Goal: Task Accomplishment & Management: Contribute content

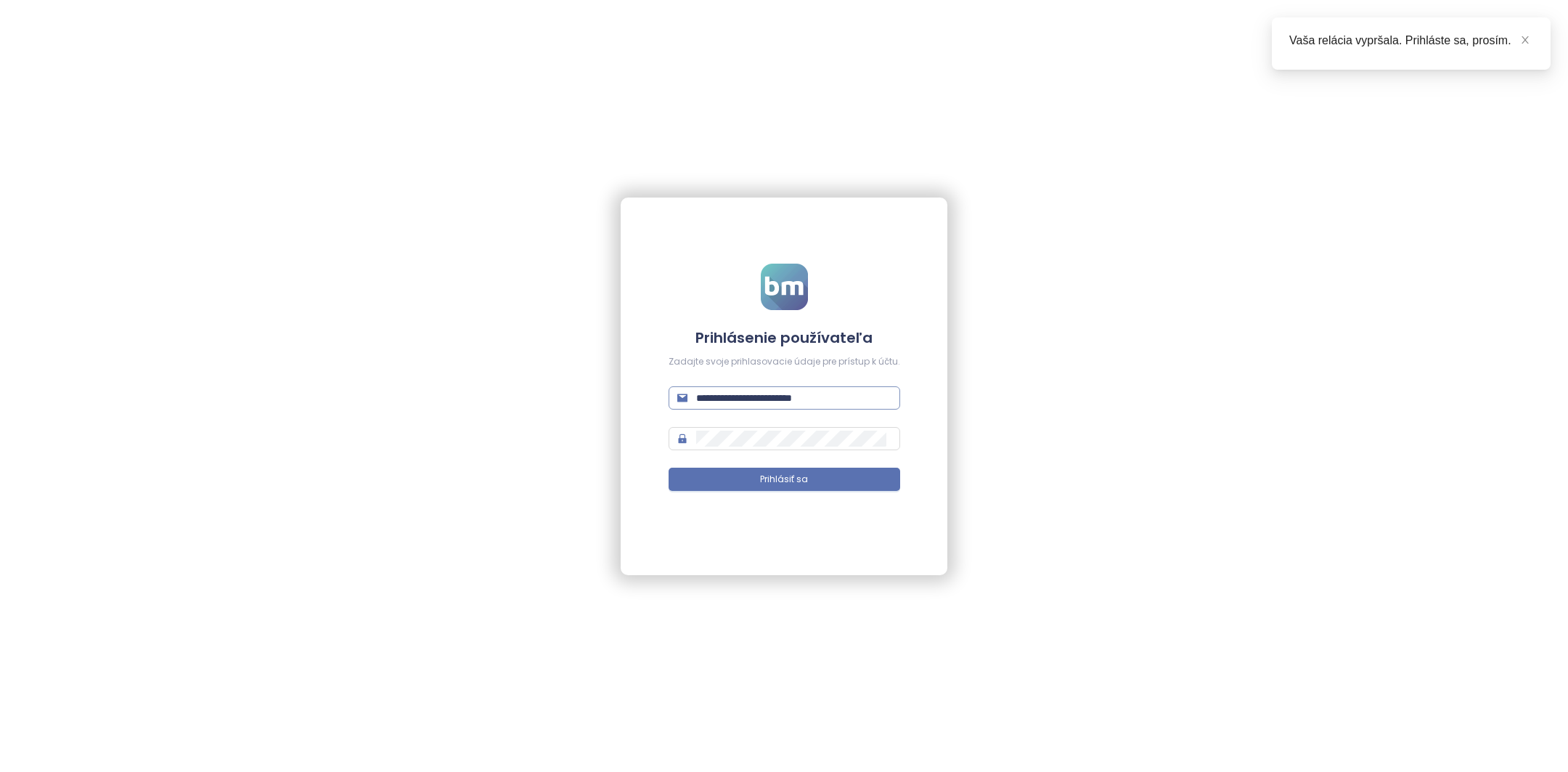
click at [811, 399] on input "**********" at bounding box center [794, 398] width 196 height 16
type input "**********"
click at [830, 476] on button "Prihlásiť sa" at bounding box center [785, 479] width 232 height 23
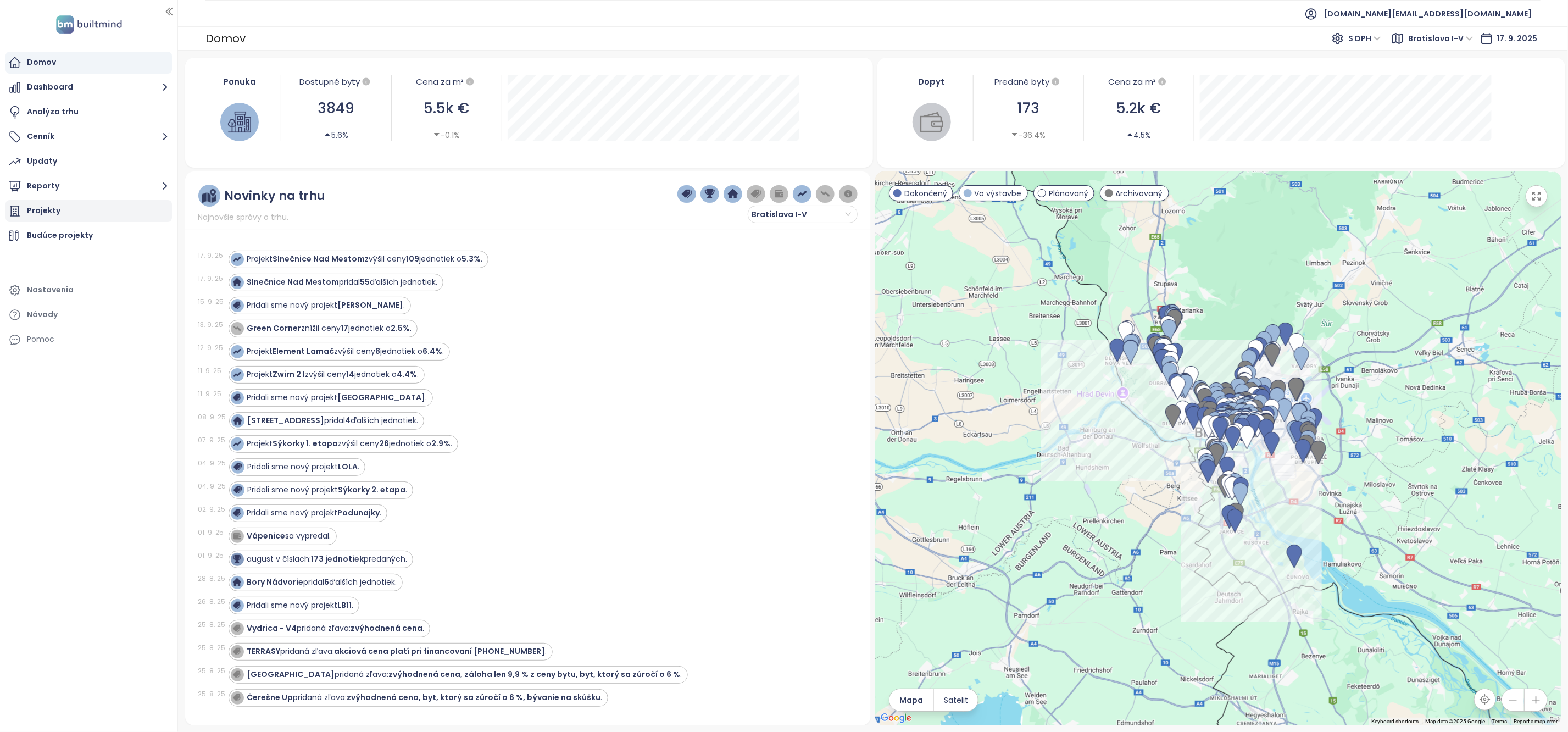
click at [121, 217] on div "Projekty" at bounding box center [88, 210] width 167 height 22
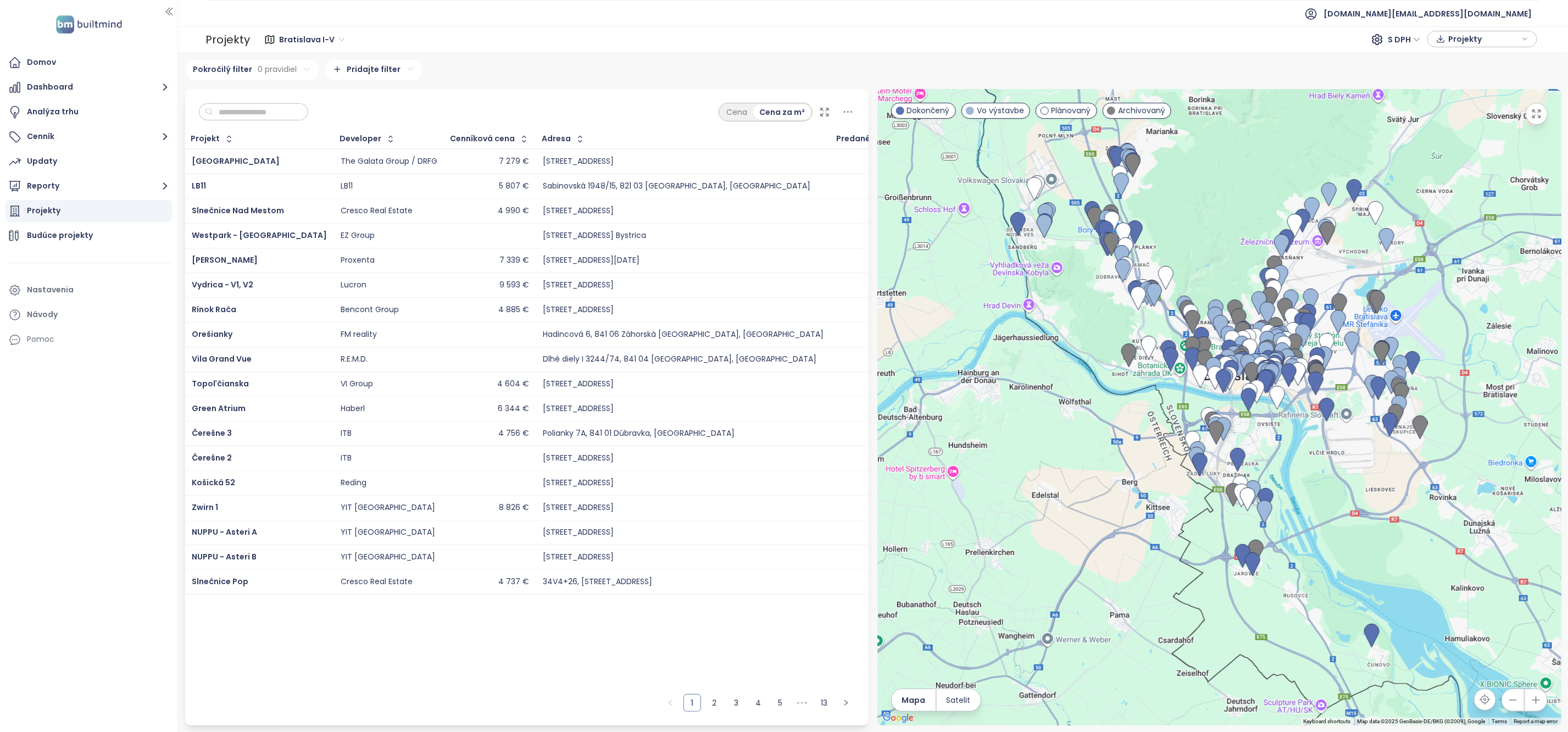
click at [254, 113] on input "text" at bounding box center [257, 111] width 89 height 17
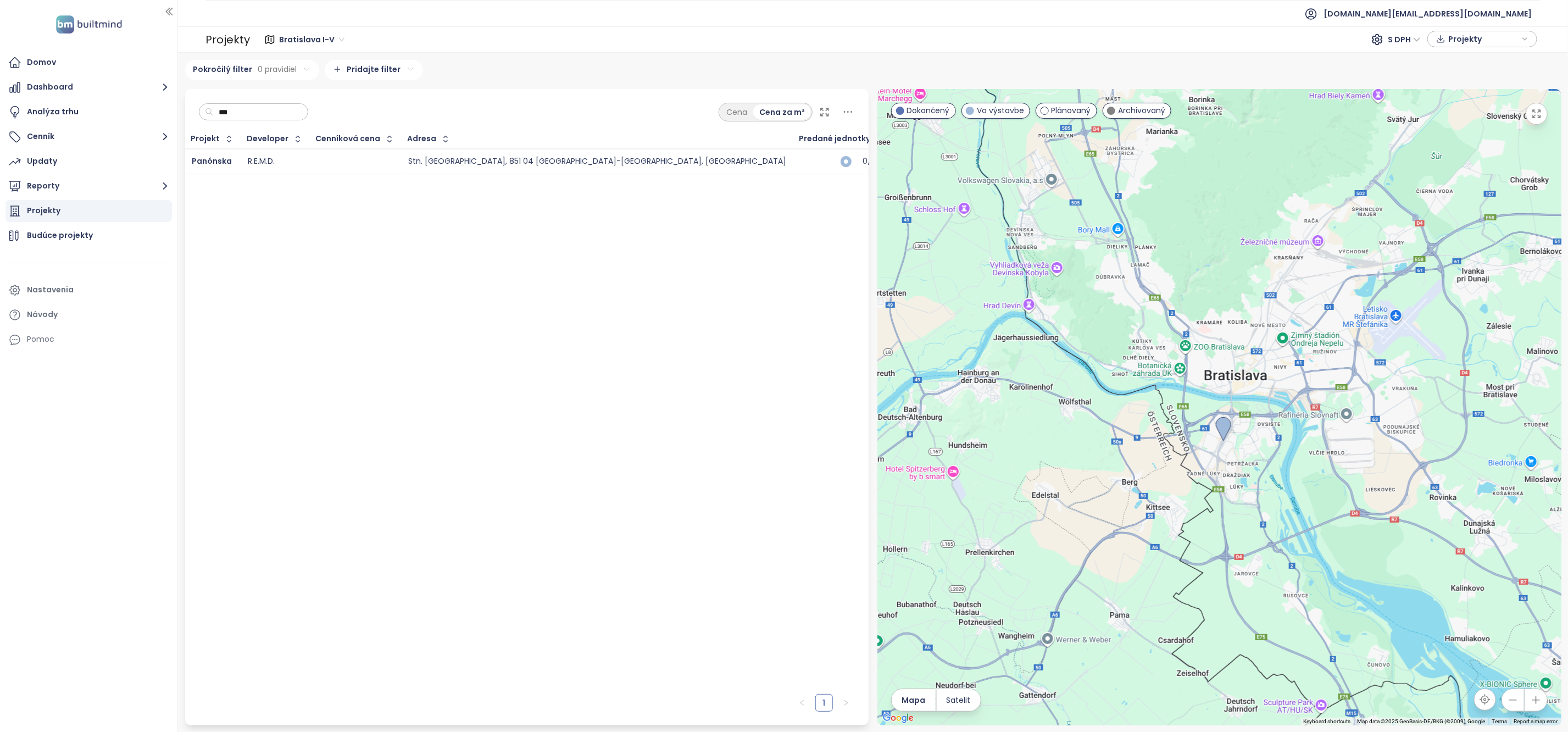
type input "***"
click at [228, 155] on div "Panónska" at bounding box center [213, 161] width 42 height 13
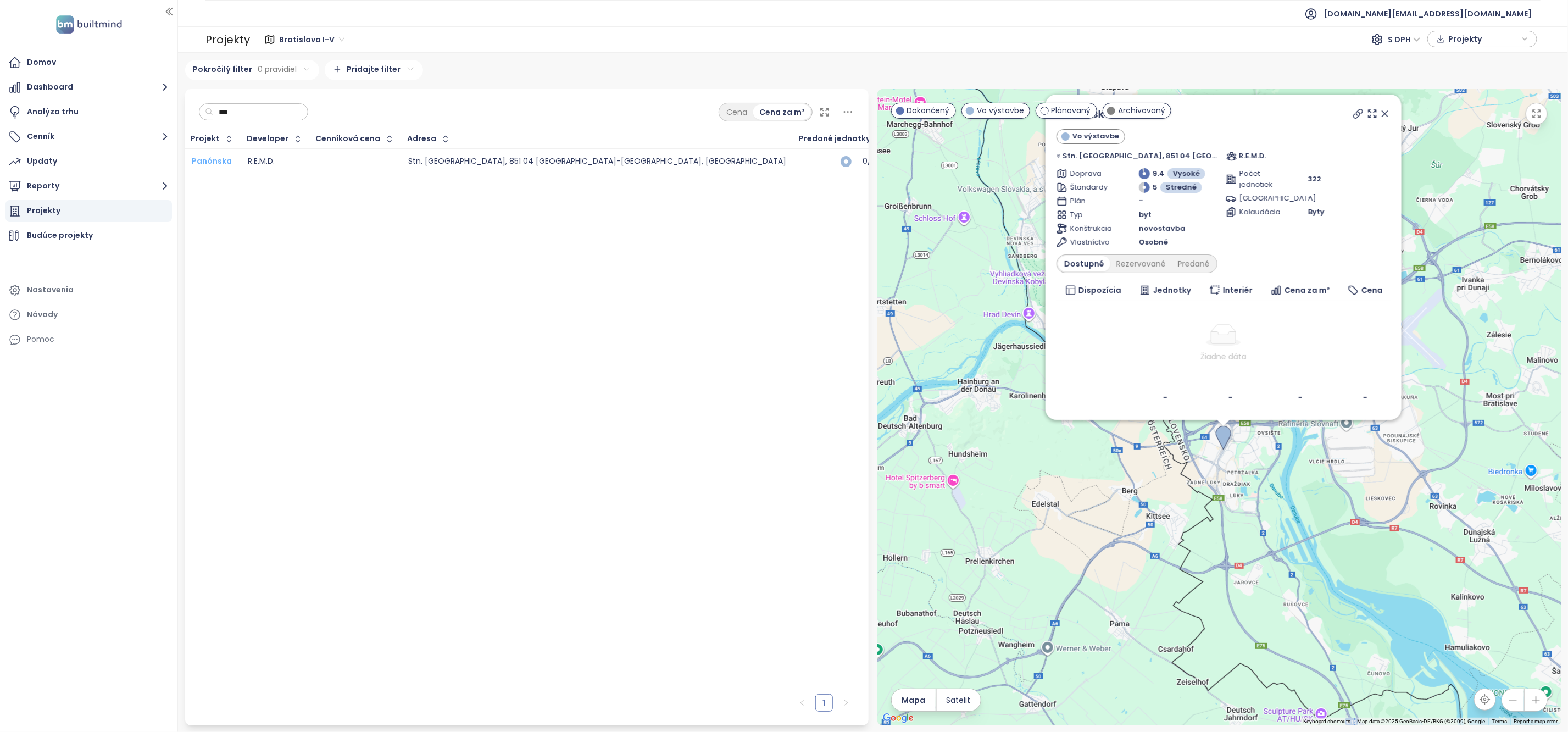
click at [224, 160] on span "Panónska" at bounding box center [212, 161] width 40 height 11
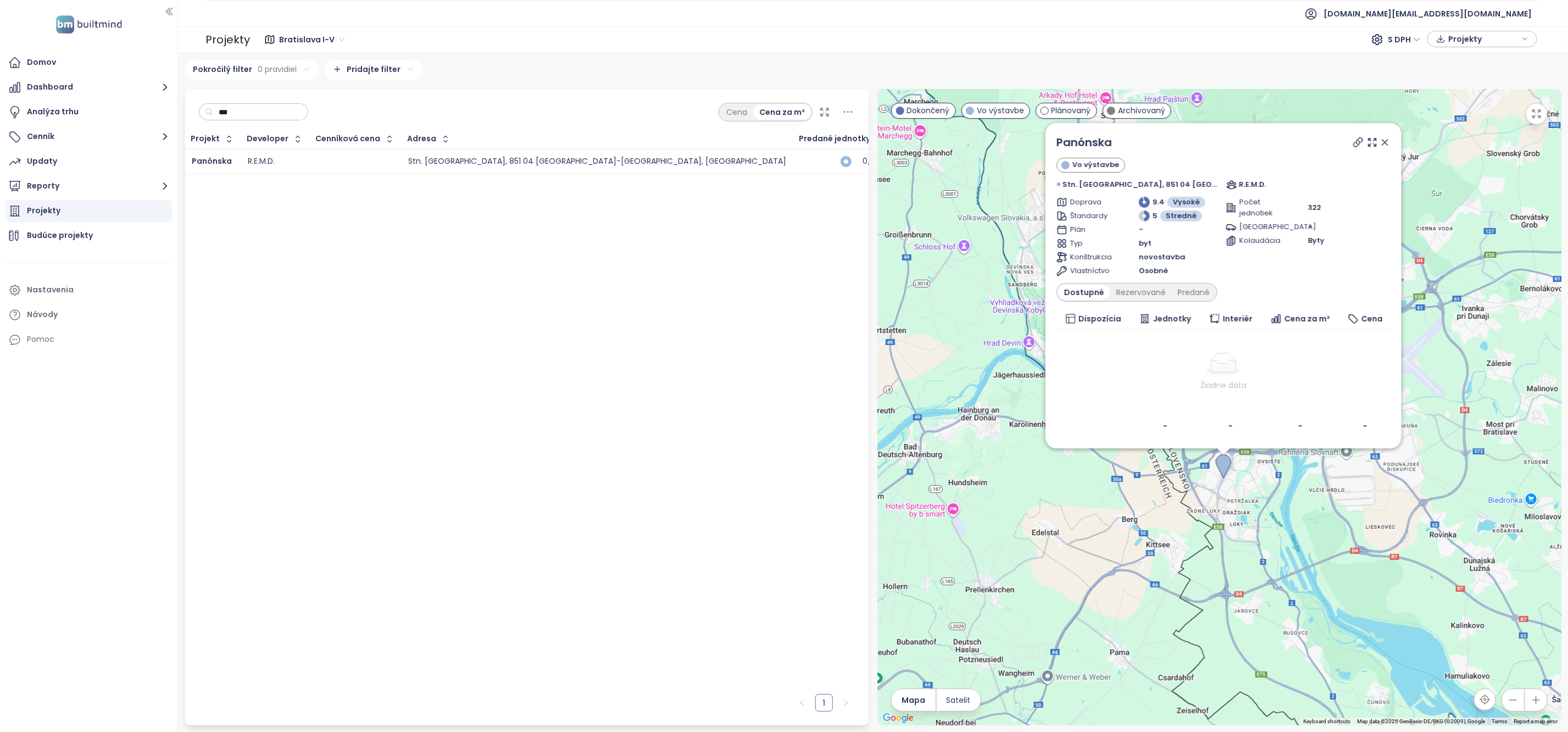
click at [242, 113] on input "***" at bounding box center [257, 111] width 89 height 17
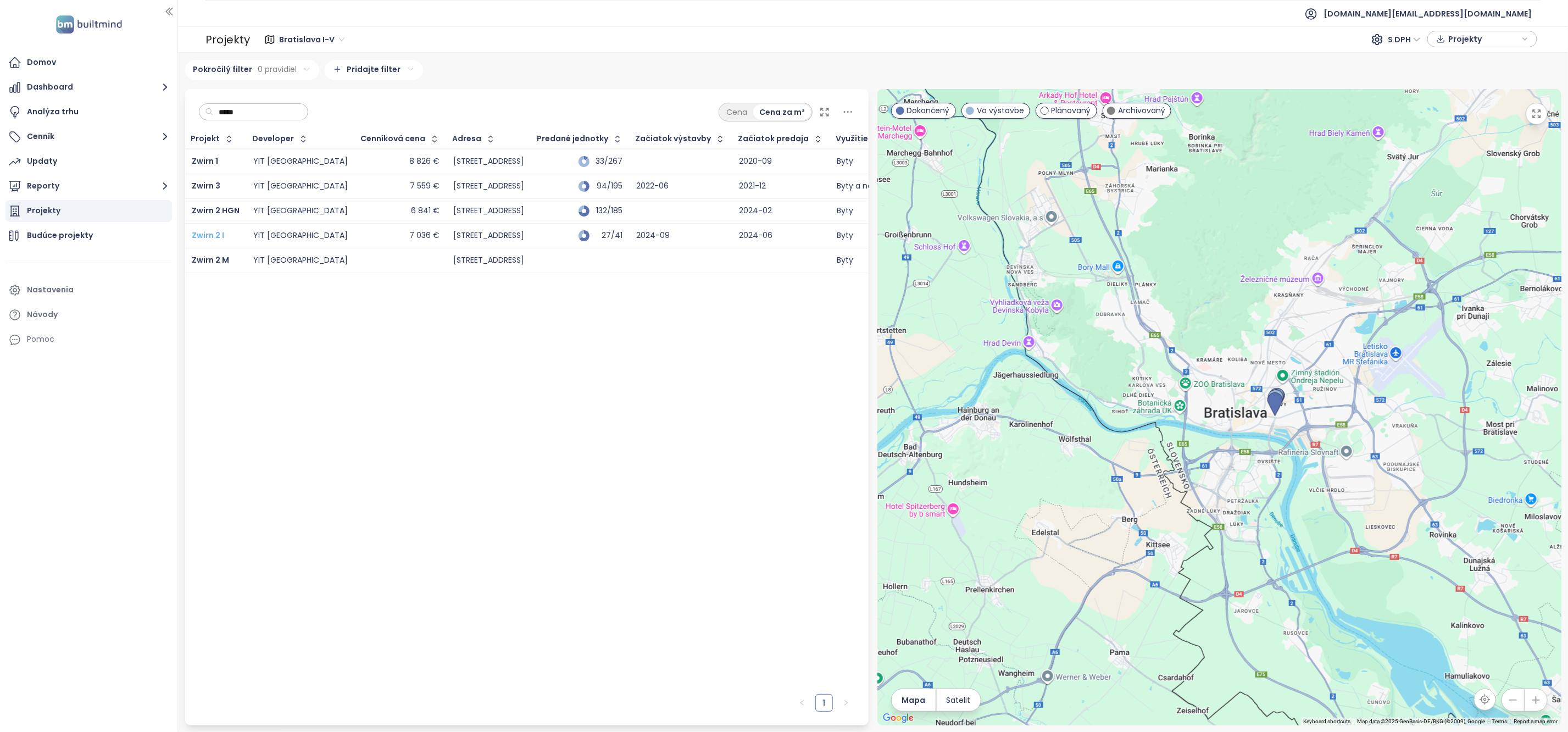
type input "*****"
click at [214, 236] on span "Zwirn 2 I" at bounding box center [208, 235] width 33 height 11
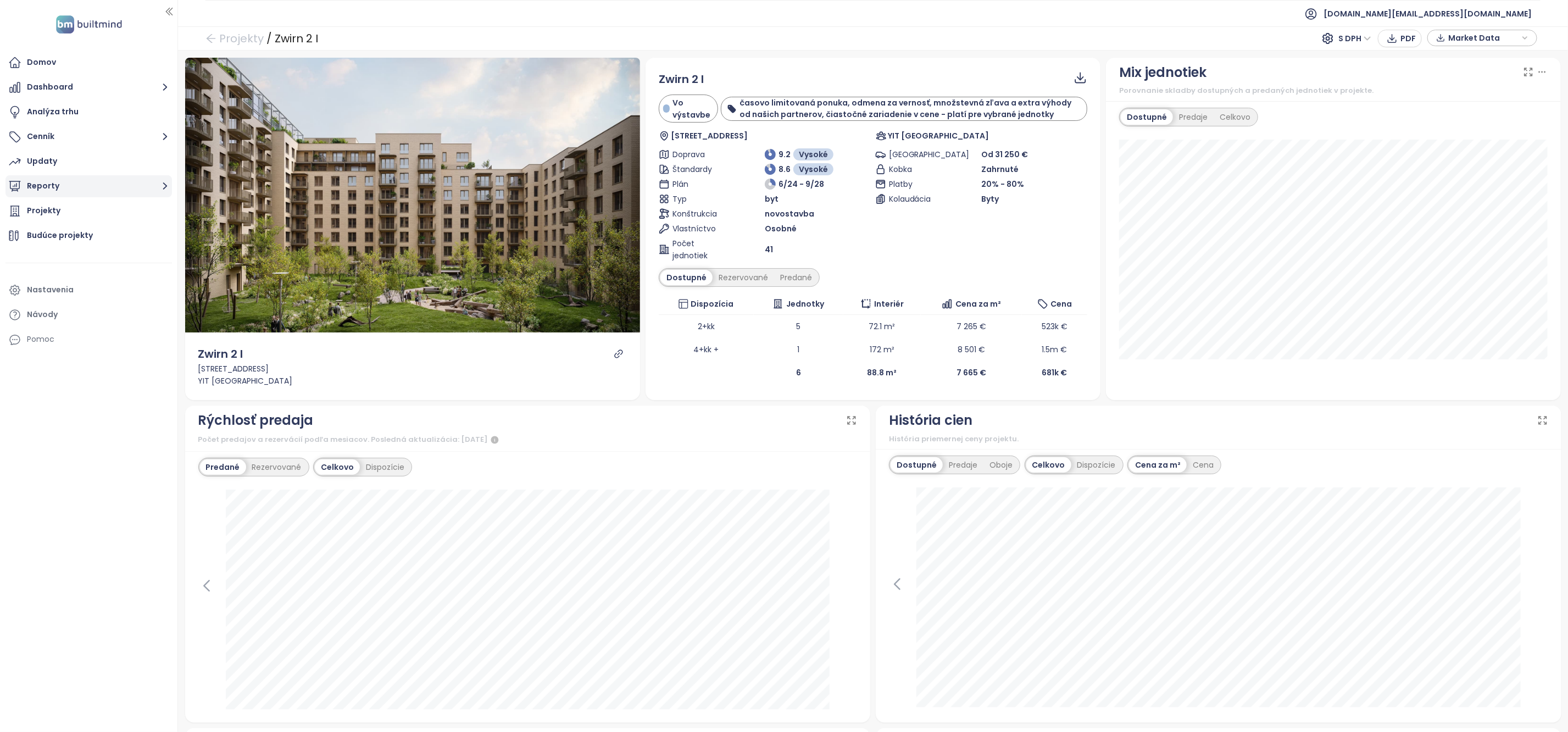
click at [110, 190] on button "Reporty" at bounding box center [88, 186] width 167 height 22
click at [94, 229] on div "Bratislava I-V" at bounding box center [92, 232] width 155 height 17
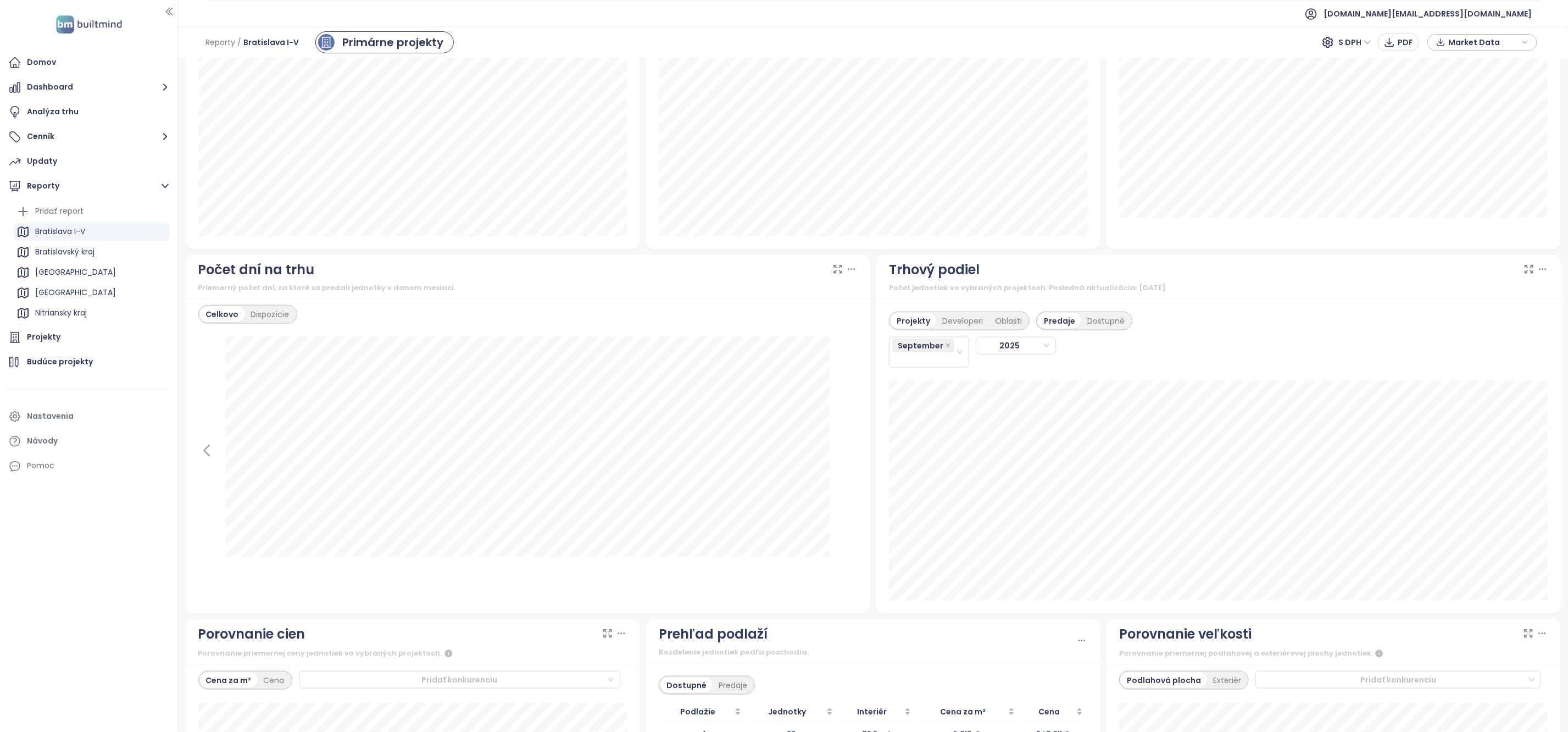
scroll to position [772, 0]
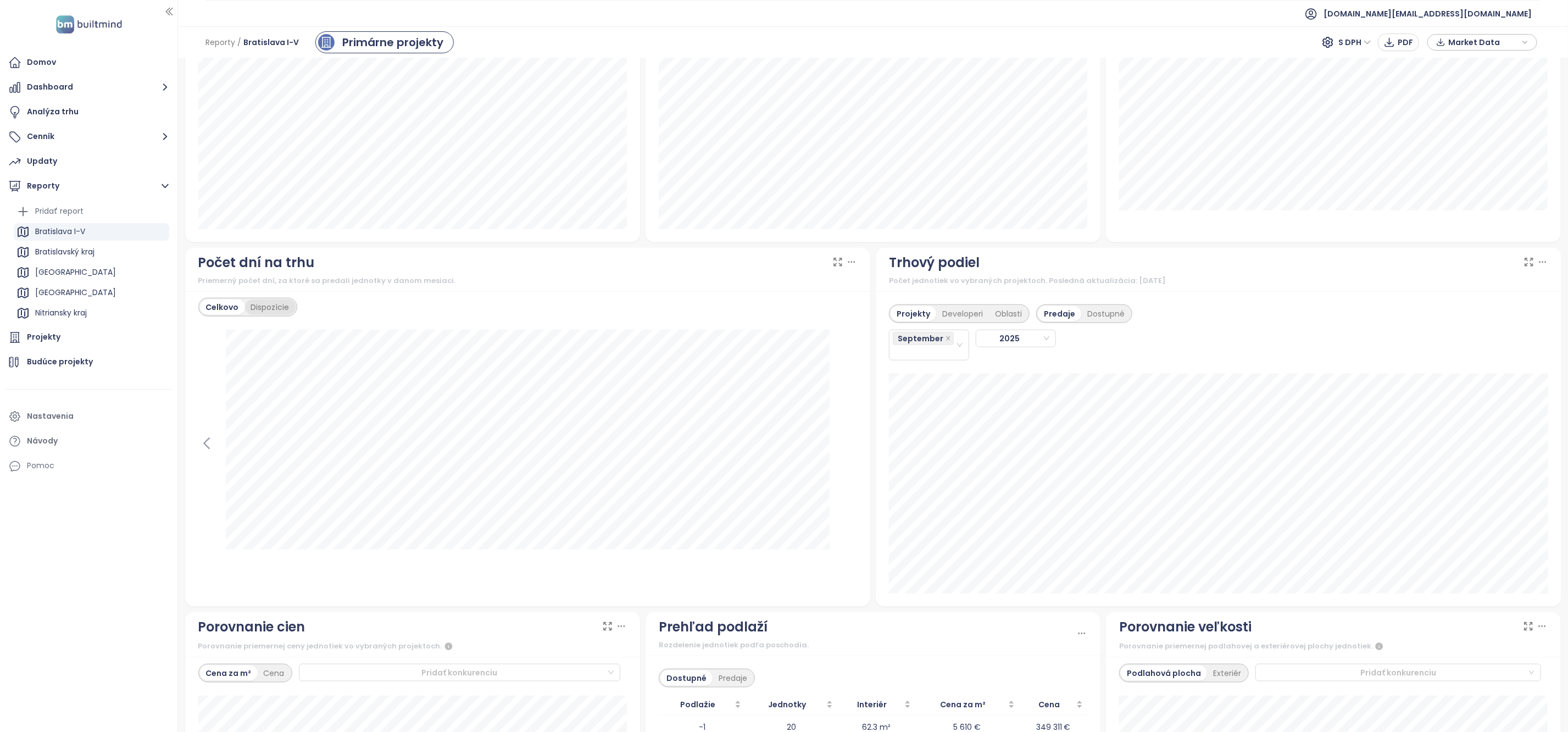
click at [289, 315] on div "Dispozície" at bounding box center [270, 307] width 50 height 15
click at [232, 313] on div "Celkovo" at bounding box center [221, 307] width 43 height 15
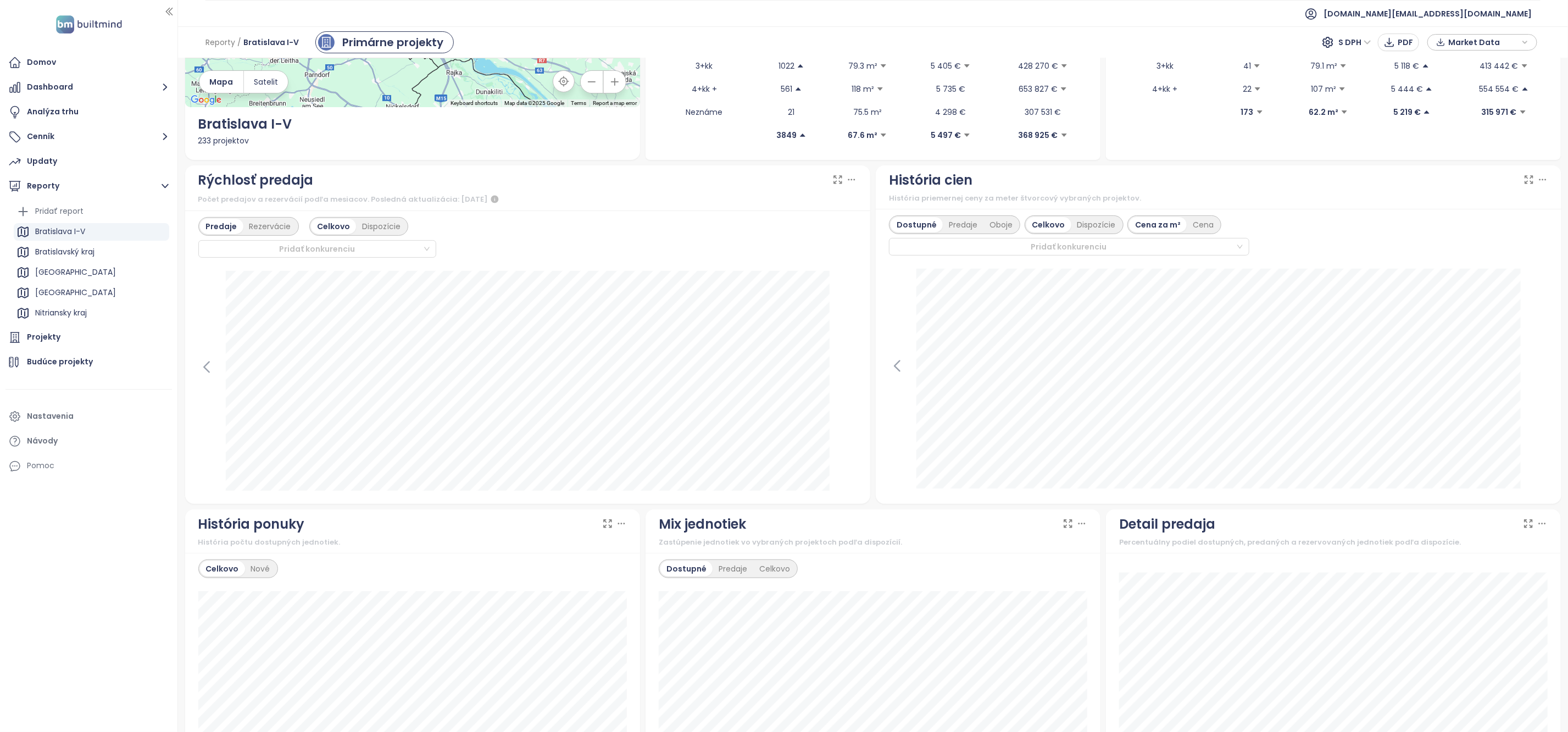
scroll to position [152, 0]
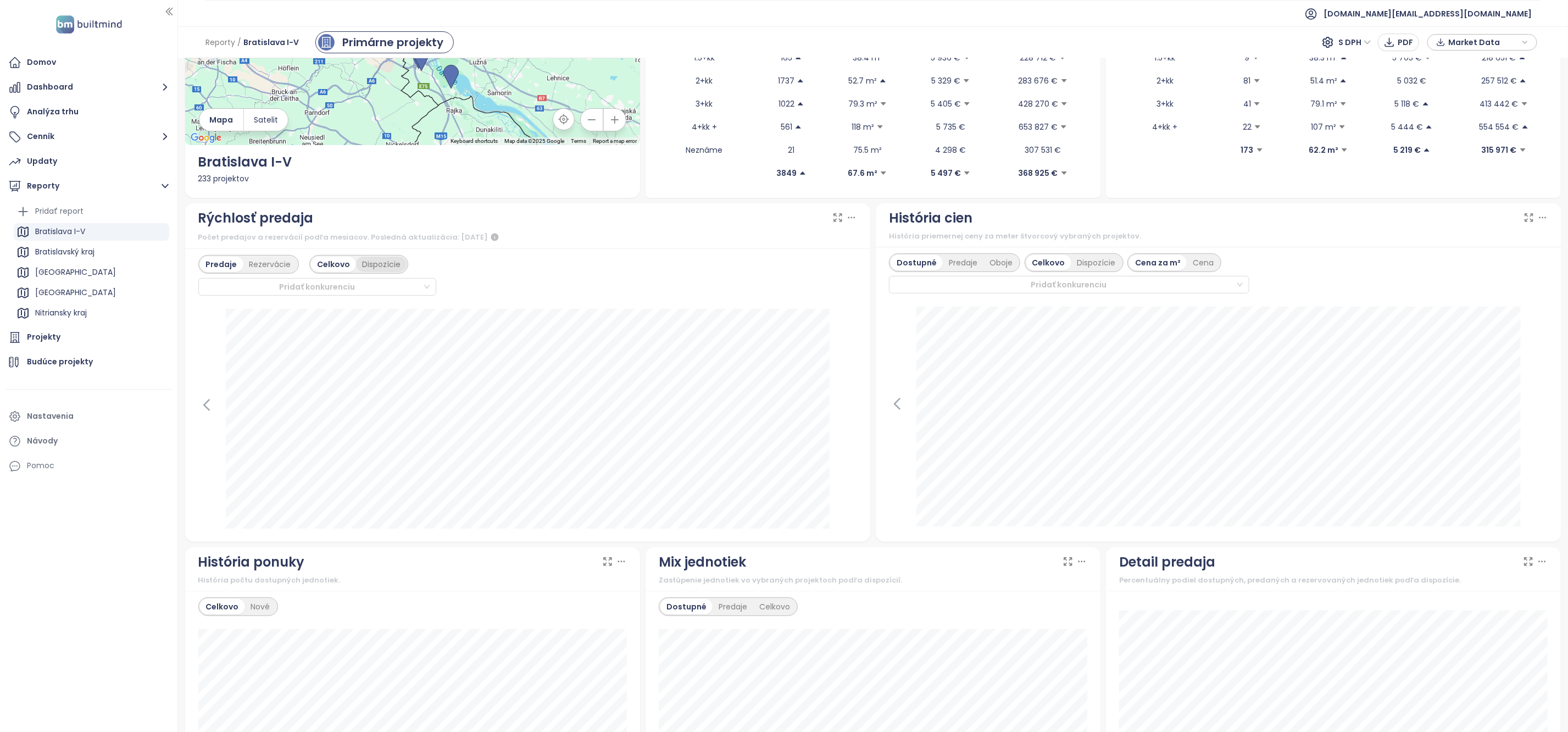
click at [367, 270] on div "Dispozície" at bounding box center [382, 264] width 50 height 15
click at [104, 135] on button "Cenník" at bounding box center [88, 137] width 167 height 22
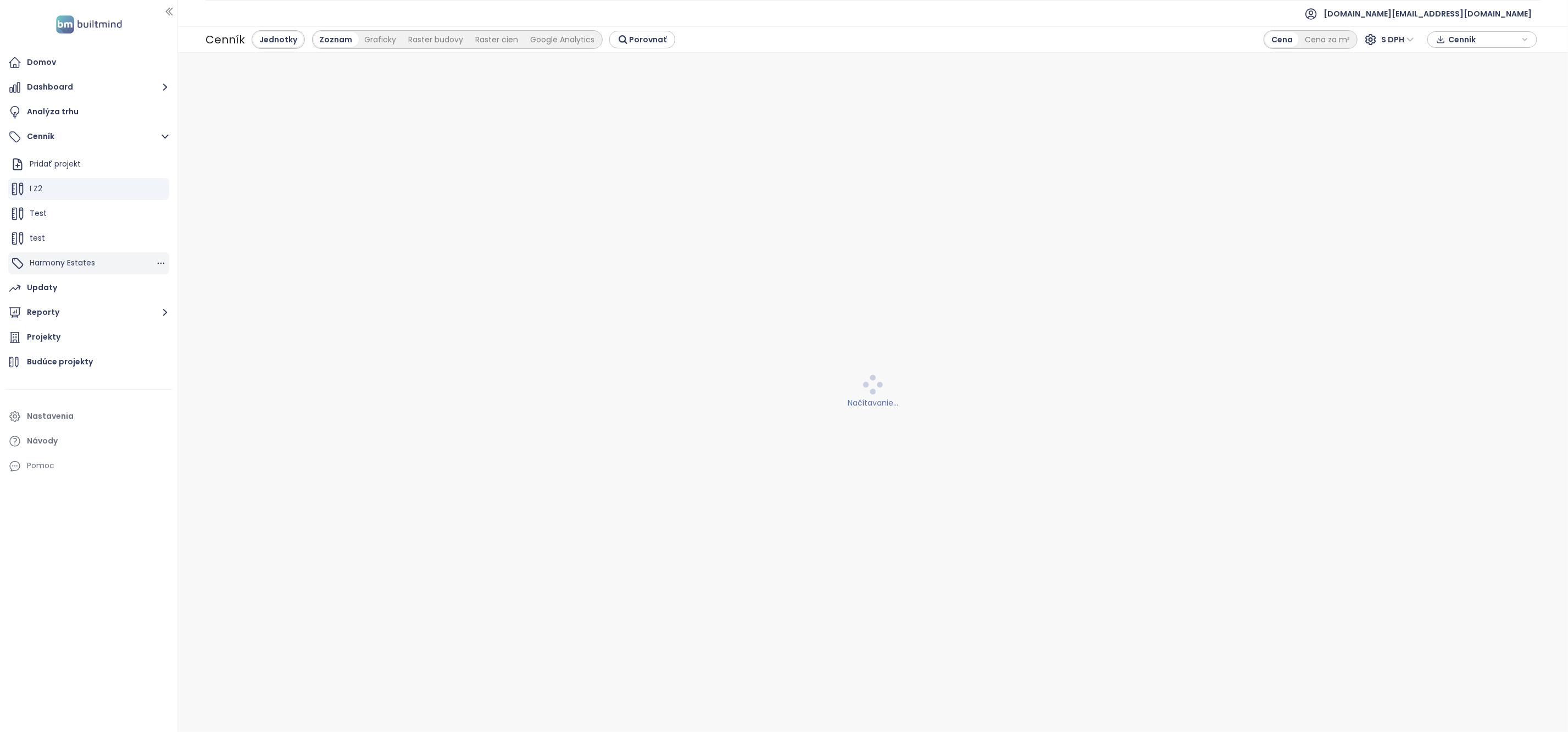
click at [81, 259] on span "Harmony Estates" at bounding box center [62, 263] width 66 height 11
click at [110, 259] on div "Harmony Estates" at bounding box center [88, 263] width 161 height 22
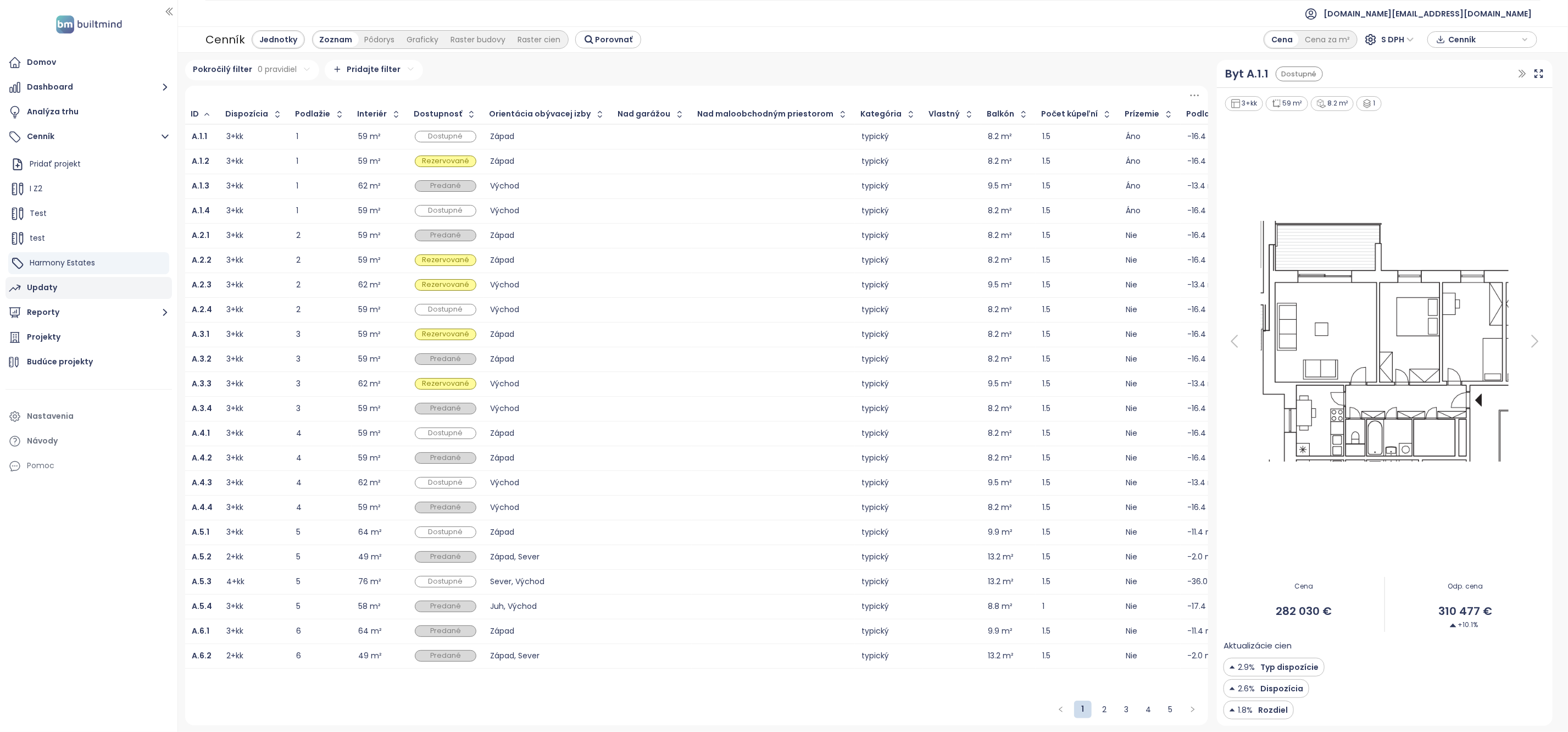
click at [76, 287] on div "Updaty" at bounding box center [88, 287] width 167 height 22
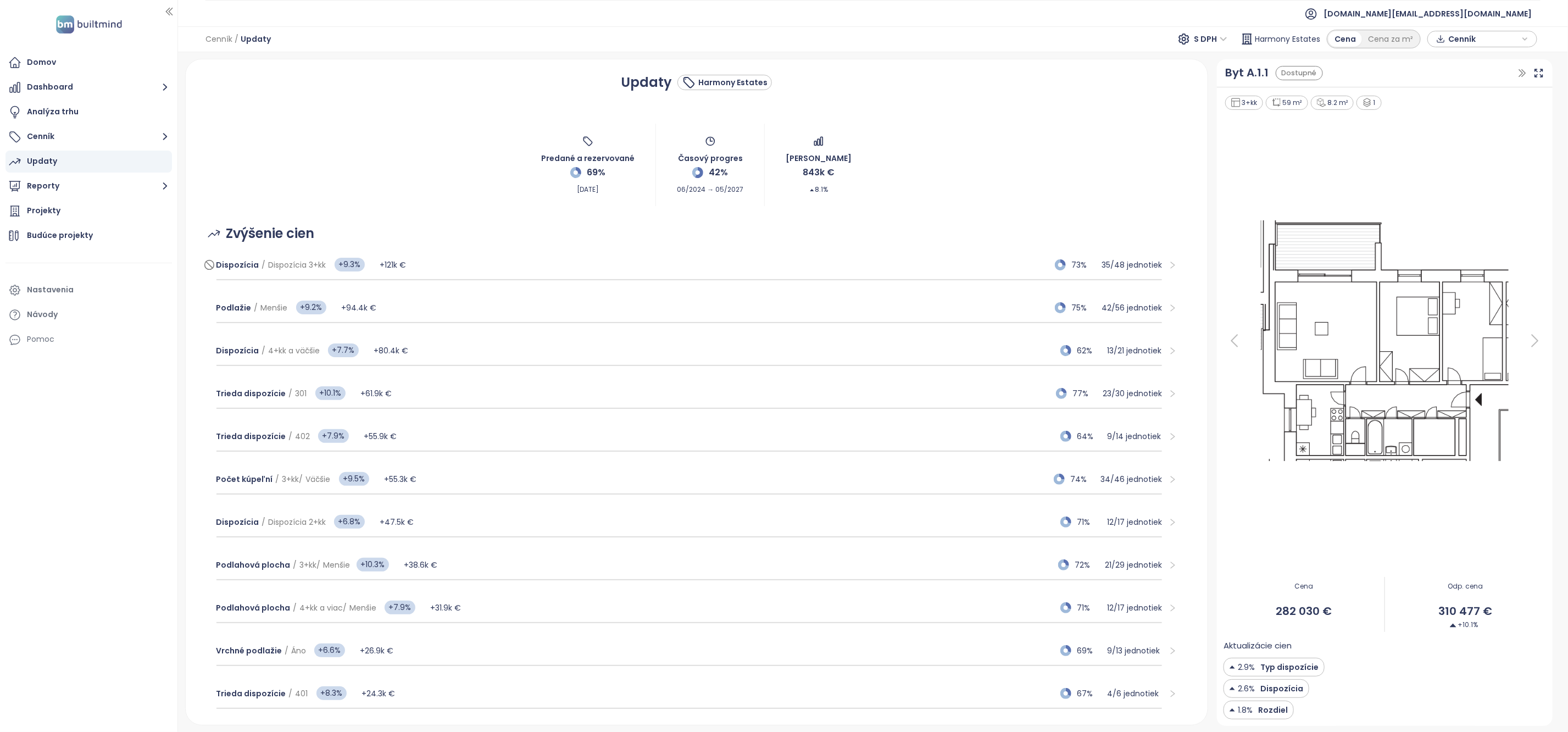
click at [282, 276] on div "Dispozícia / Dispozícia 3+kk +9.3% +121k € 73% 35 / 48 jednotiek" at bounding box center [689, 265] width 946 height 30
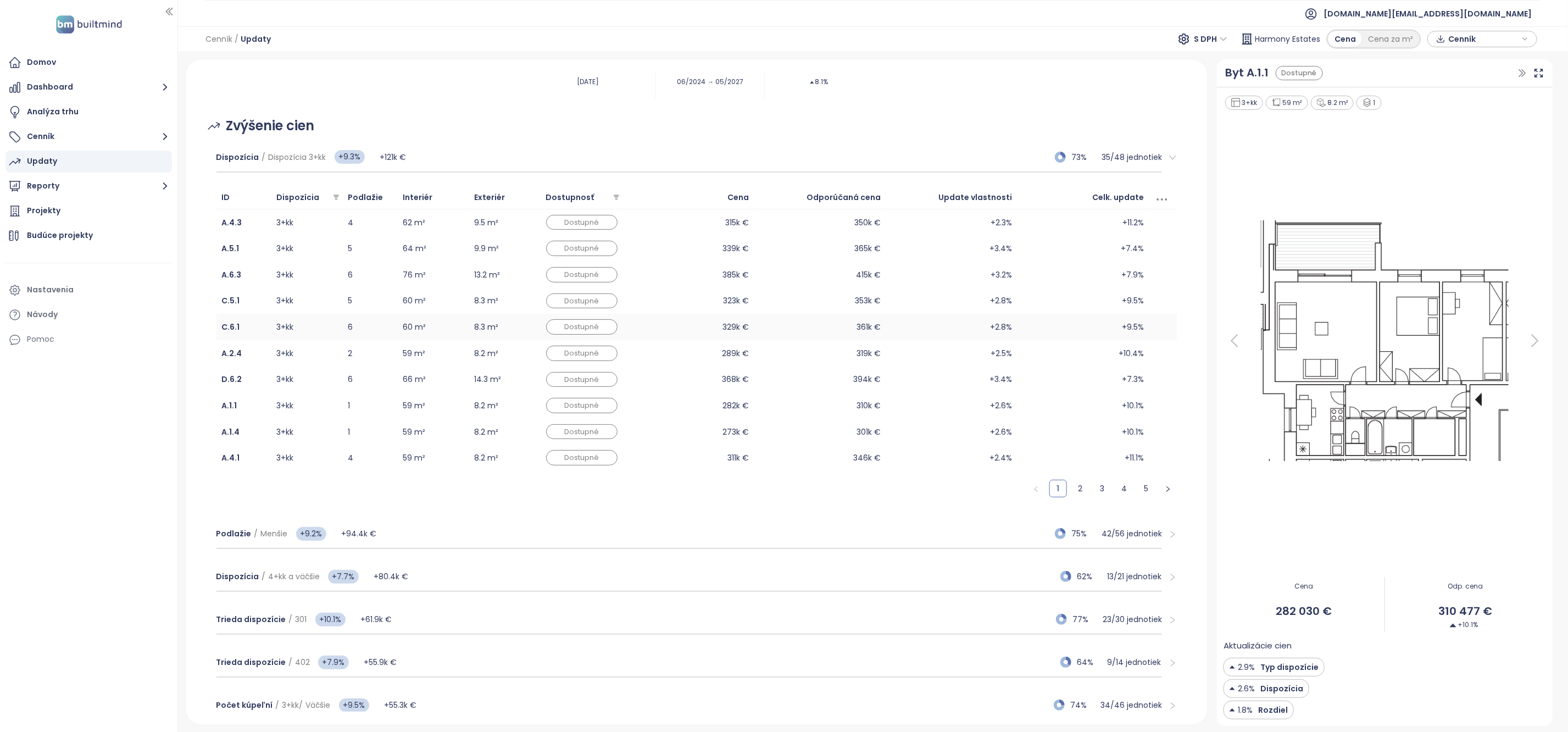
scroll to position [110, 0]
click at [90, 134] on button "Cenník" at bounding box center [88, 137] width 167 height 22
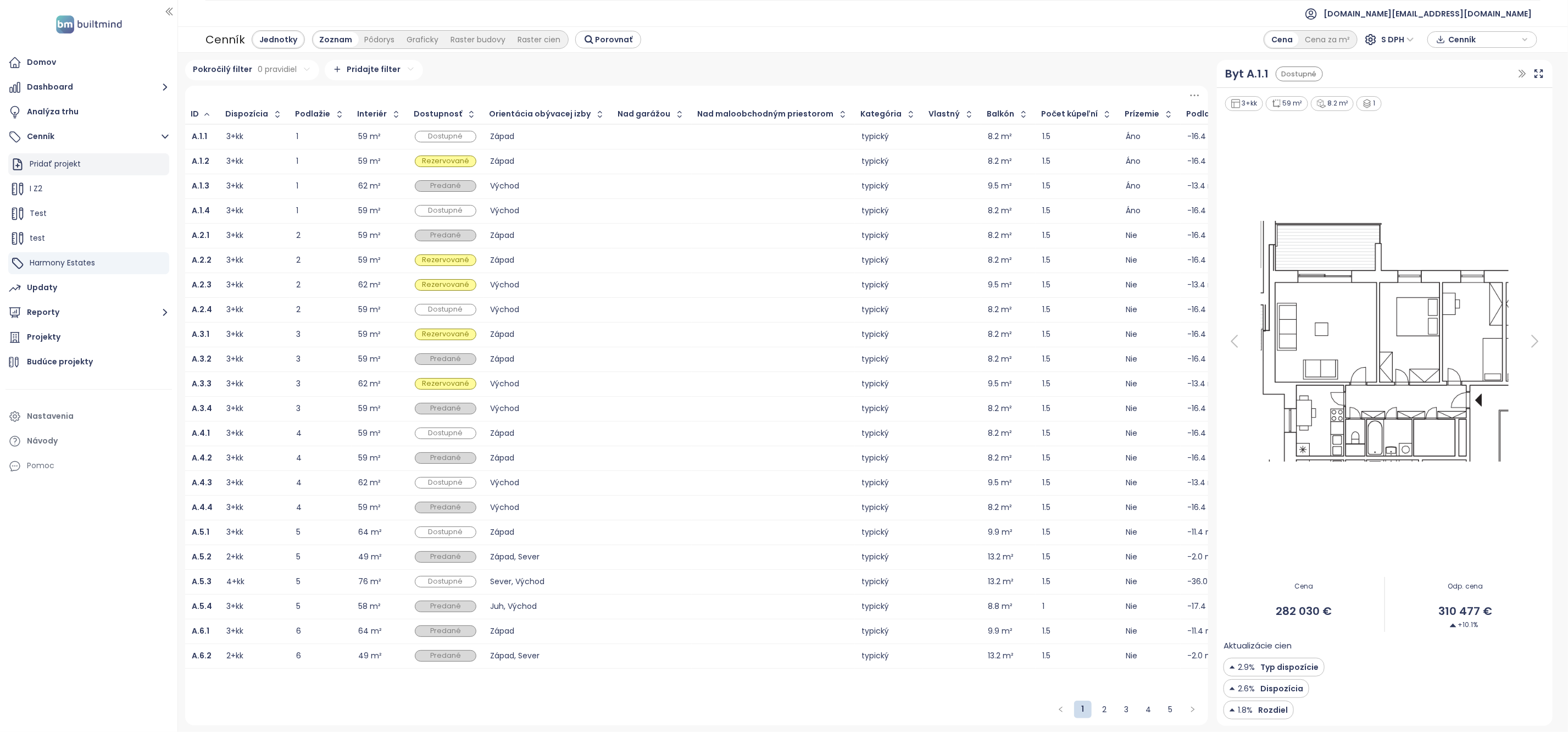
click at [80, 157] on div "Pridať projekt" at bounding box center [55, 164] width 51 height 14
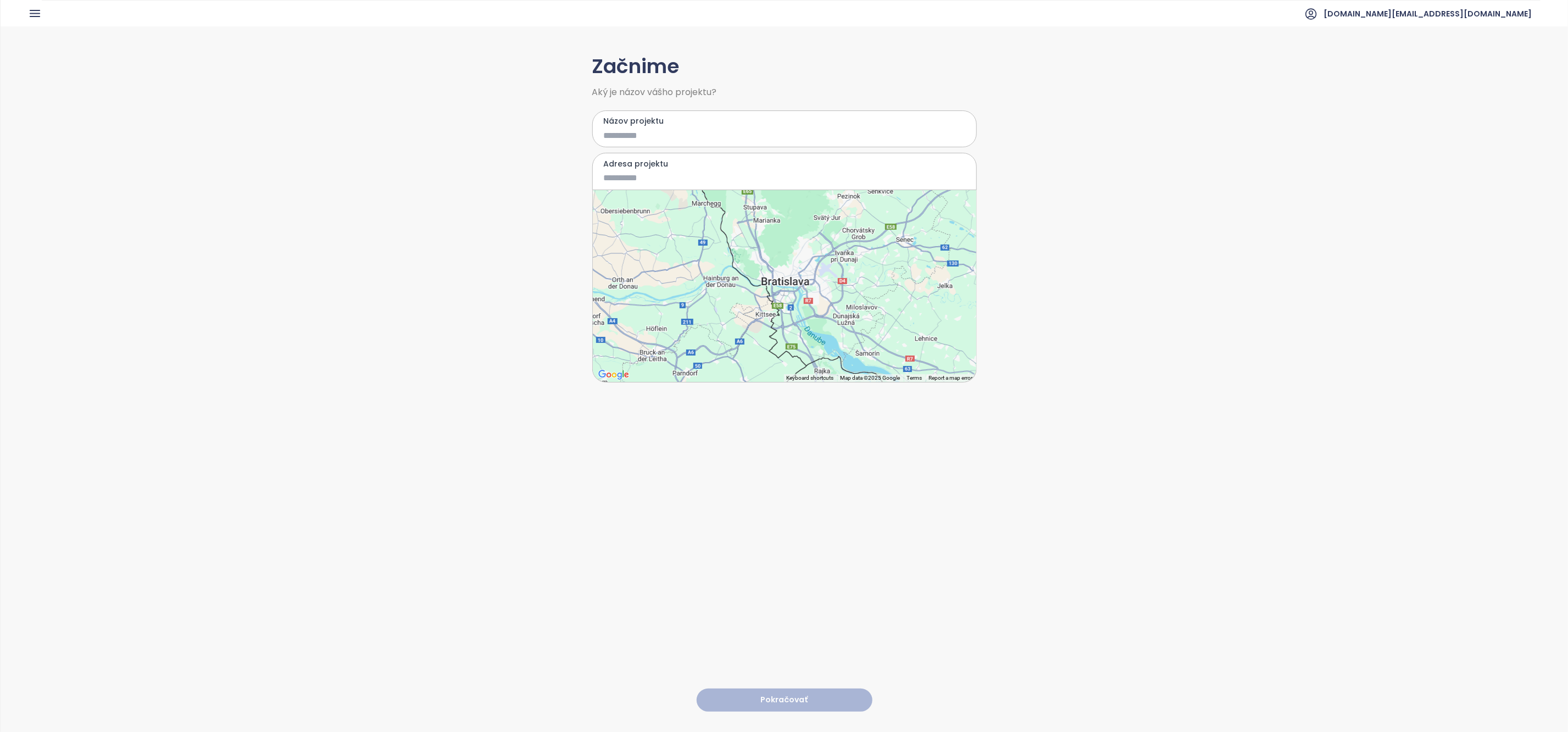
click at [605, 133] on input "Názov projektu" at bounding box center [776, 135] width 346 height 14
click at [608, 135] on input "Názov projektu" at bounding box center [776, 135] width 346 height 14
type input "**********"
click at [620, 173] on input "Adresa projektu" at bounding box center [776, 178] width 346 height 14
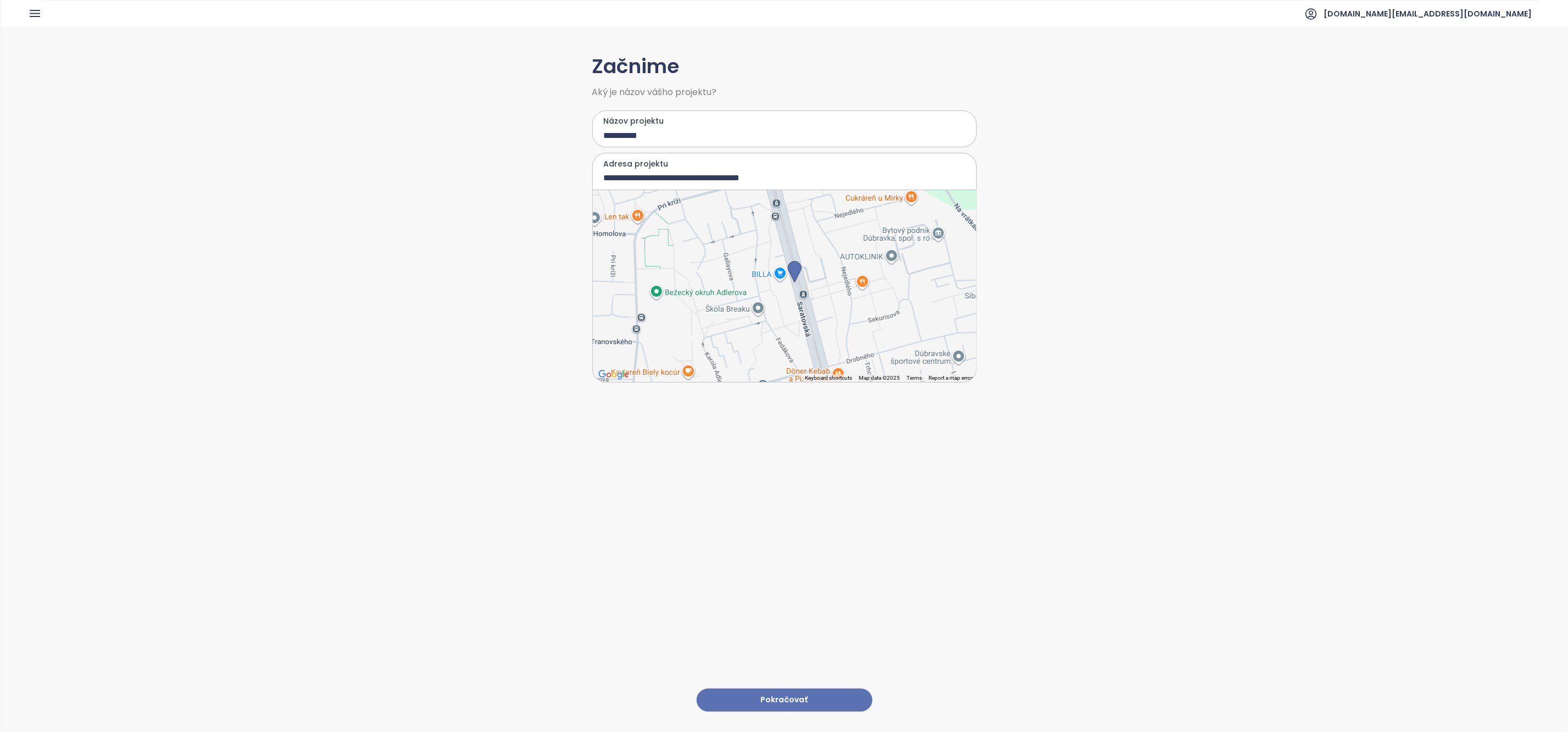
drag, startPoint x: 837, startPoint y: 266, endPoint x: 837, endPoint y: 334, distance: 68.0
click at [837, 334] on div at bounding box center [784, 285] width 384 height 192
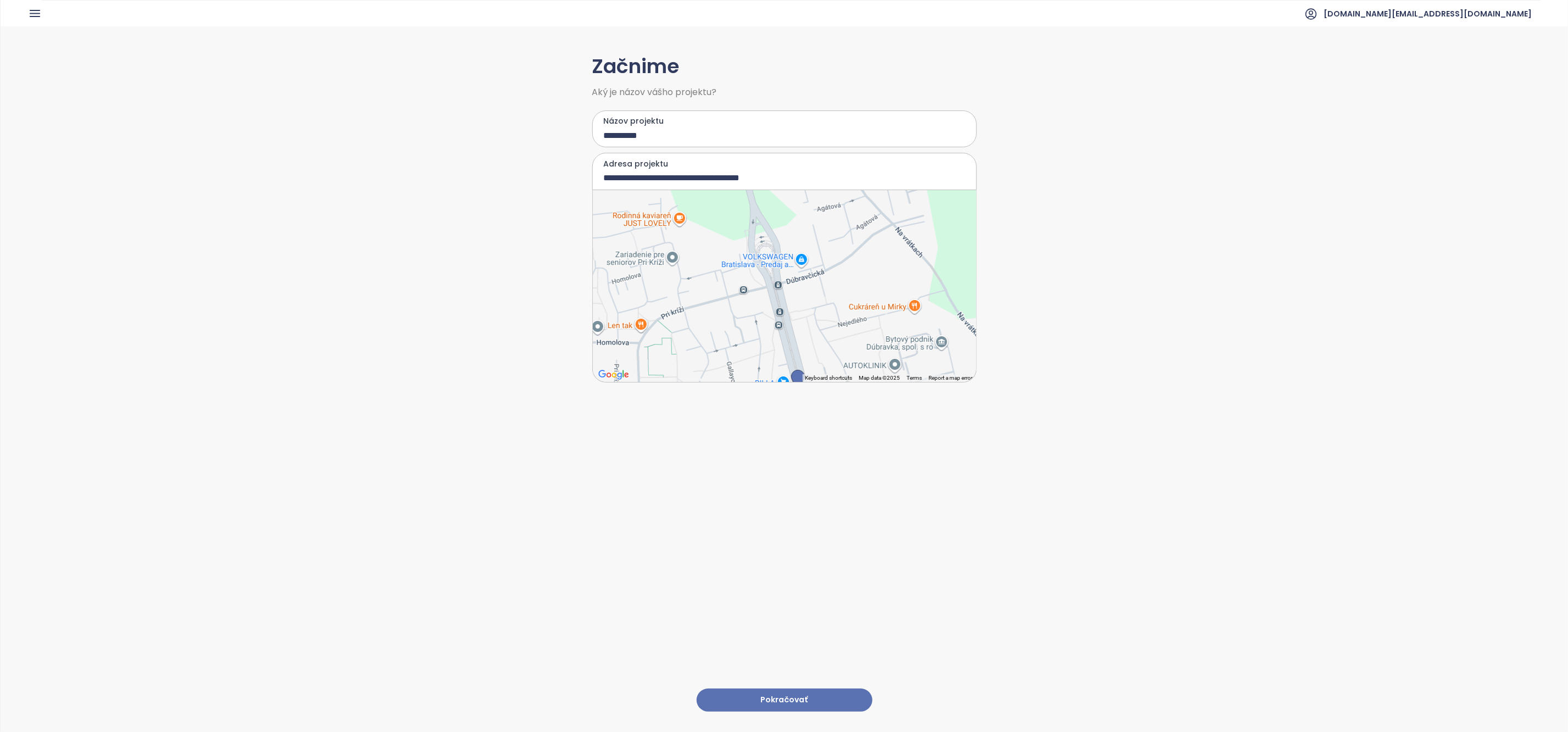
drag, startPoint x: 829, startPoint y: 276, endPoint x: 832, endPoint y: 340, distance: 64.1
click at [832, 340] on div at bounding box center [784, 285] width 384 height 192
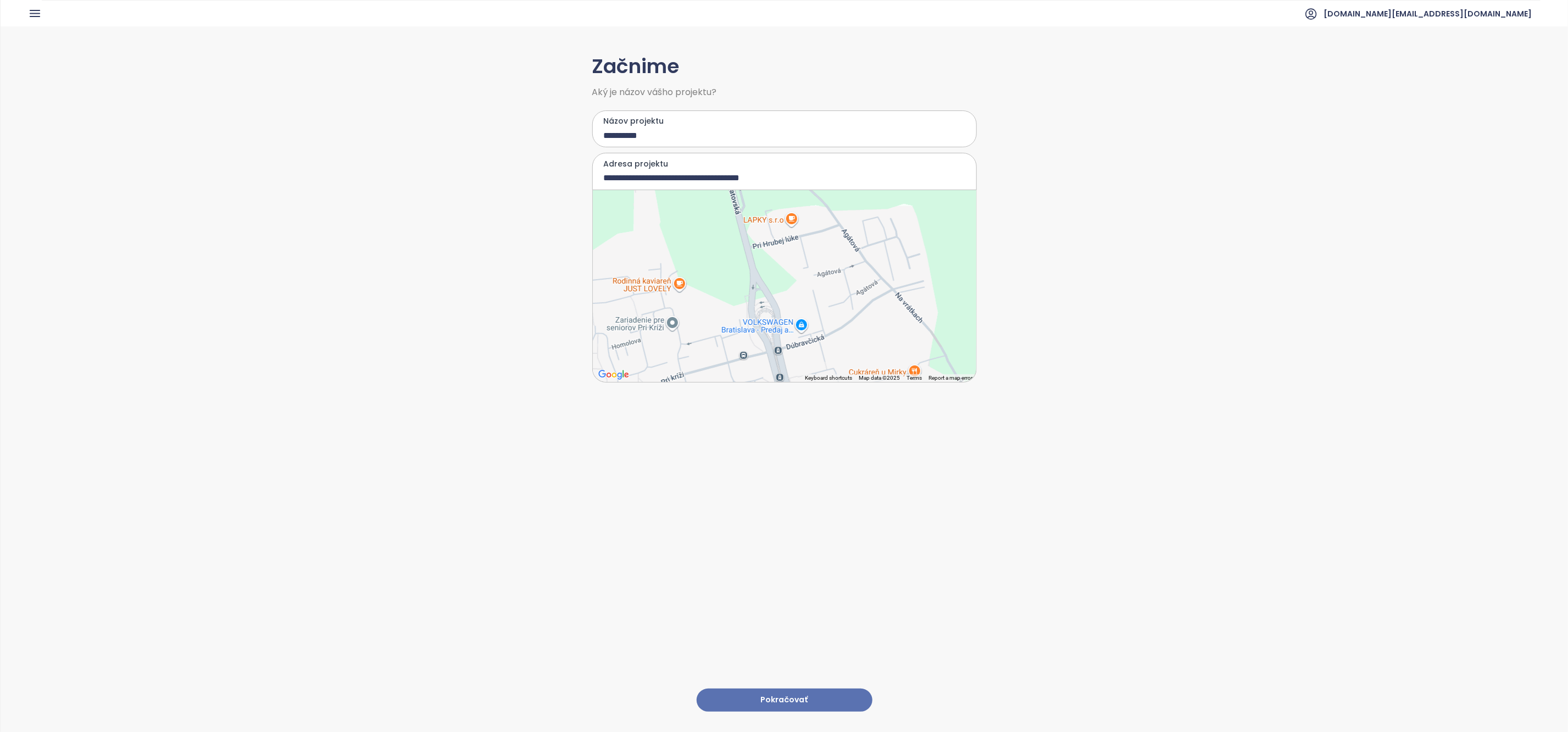
drag, startPoint x: 829, startPoint y: 295, endPoint x: 835, endPoint y: 346, distance: 51.4
click at [835, 346] on div at bounding box center [784, 285] width 384 height 192
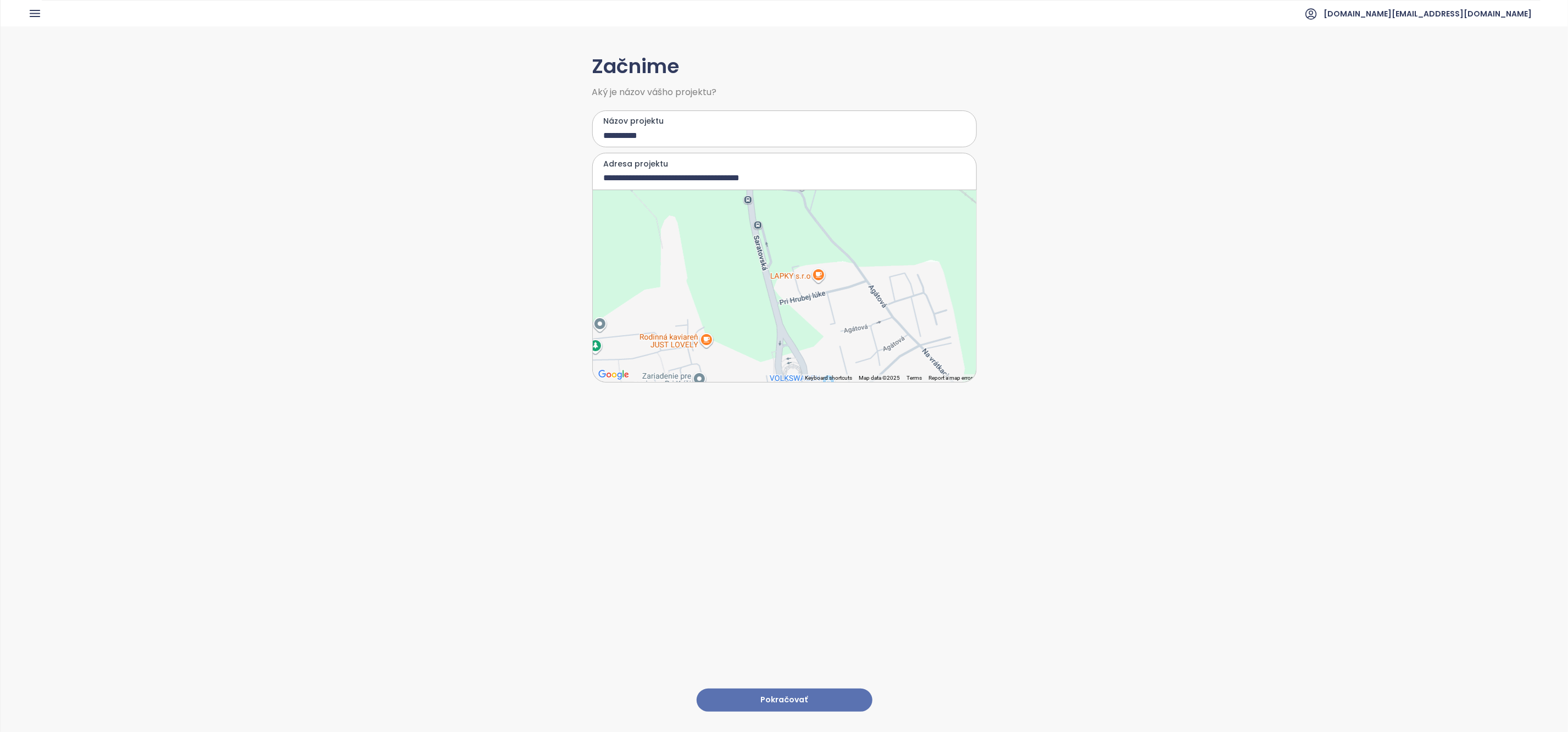
drag, startPoint x: 791, startPoint y: 282, endPoint x: 810, endPoint y: 262, distance: 27.6
click at [810, 262] on div at bounding box center [784, 285] width 384 height 192
click at [746, 303] on div at bounding box center [784, 285] width 384 height 192
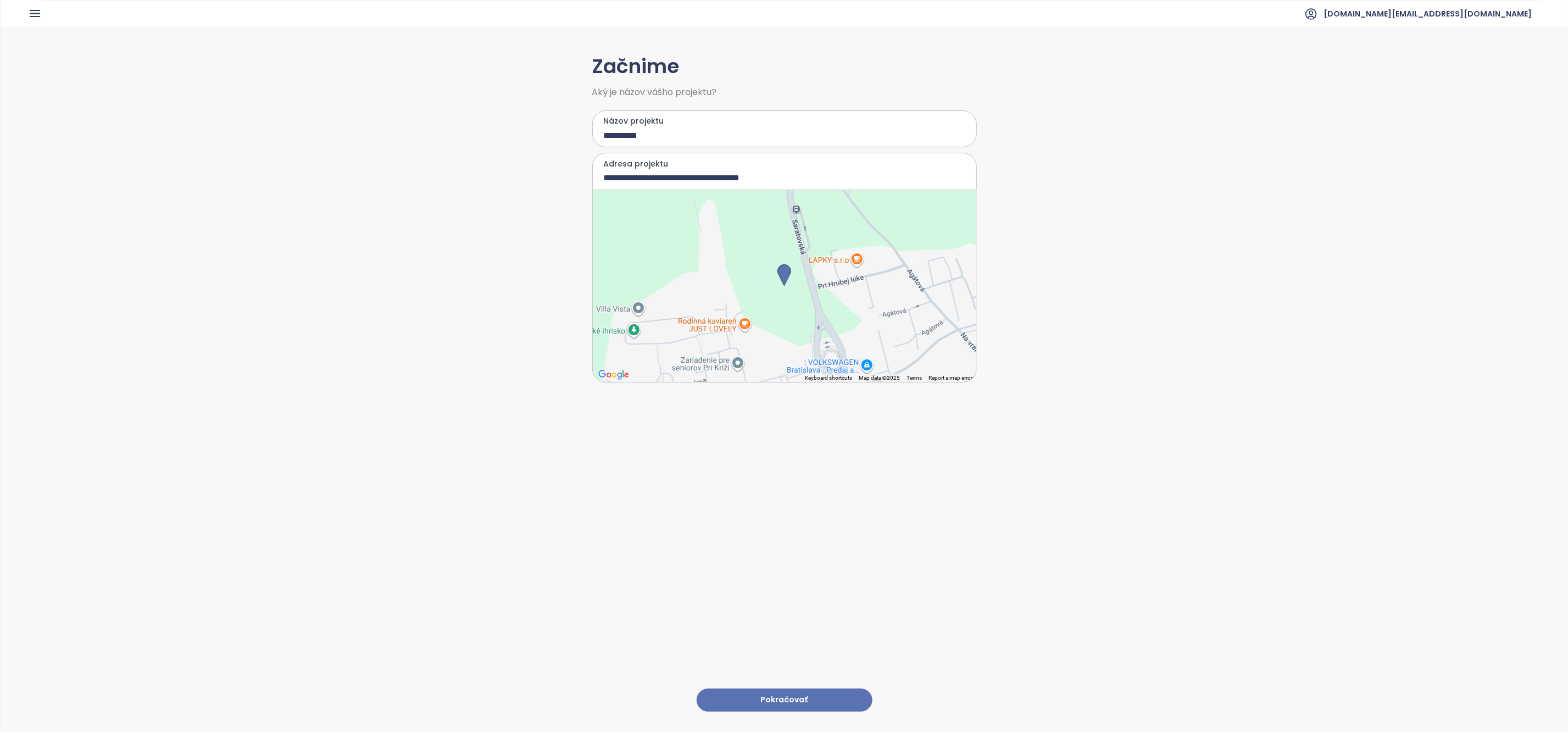
type input "**********"
click at [794, 696] on button "Pokračovať" at bounding box center [784, 700] width 176 height 24
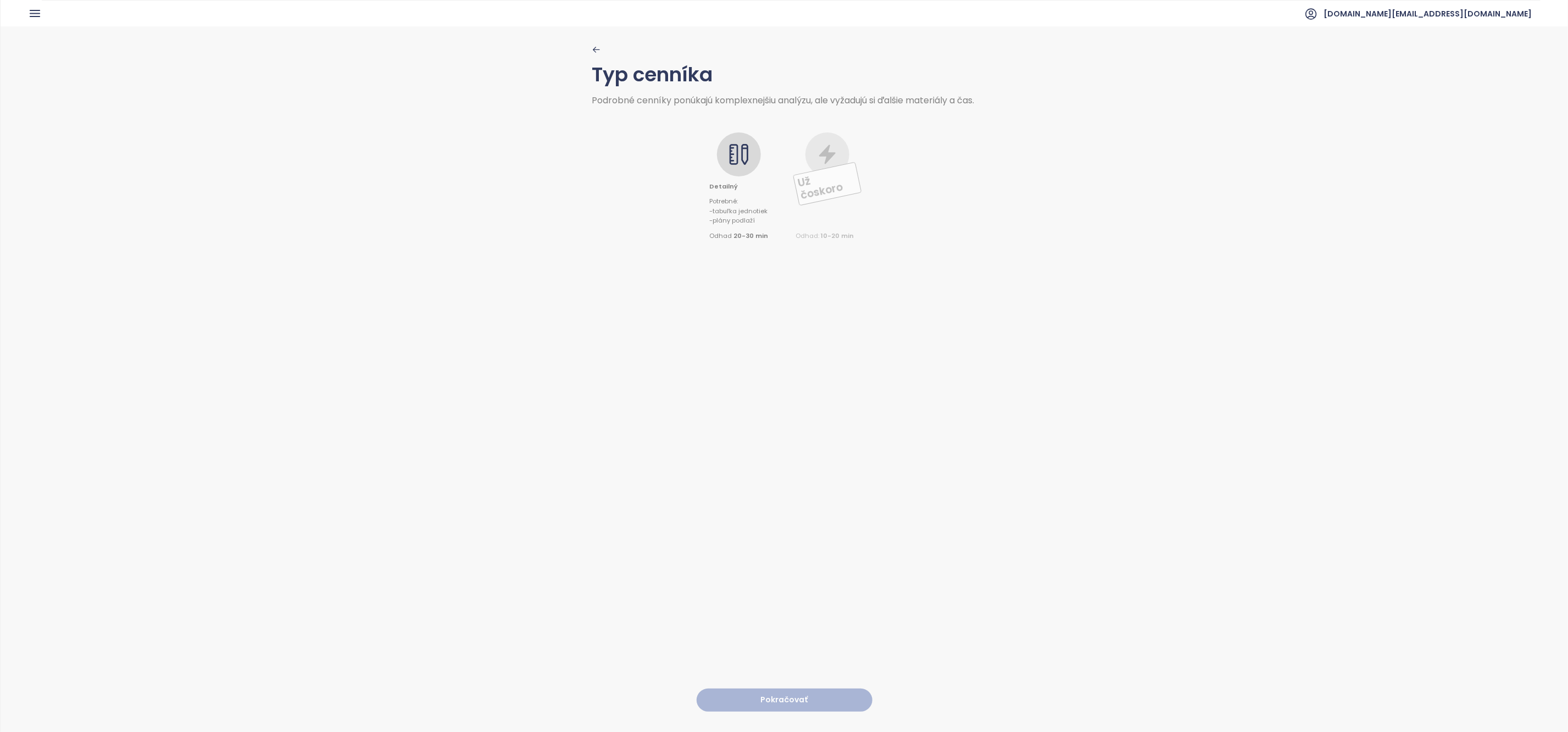
click at [733, 165] on icon at bounding box center [733, 154] width 9 height 21
click at [808, 692] on button "Pokračovať" at bounding box center [784, 700] width 176 height 24
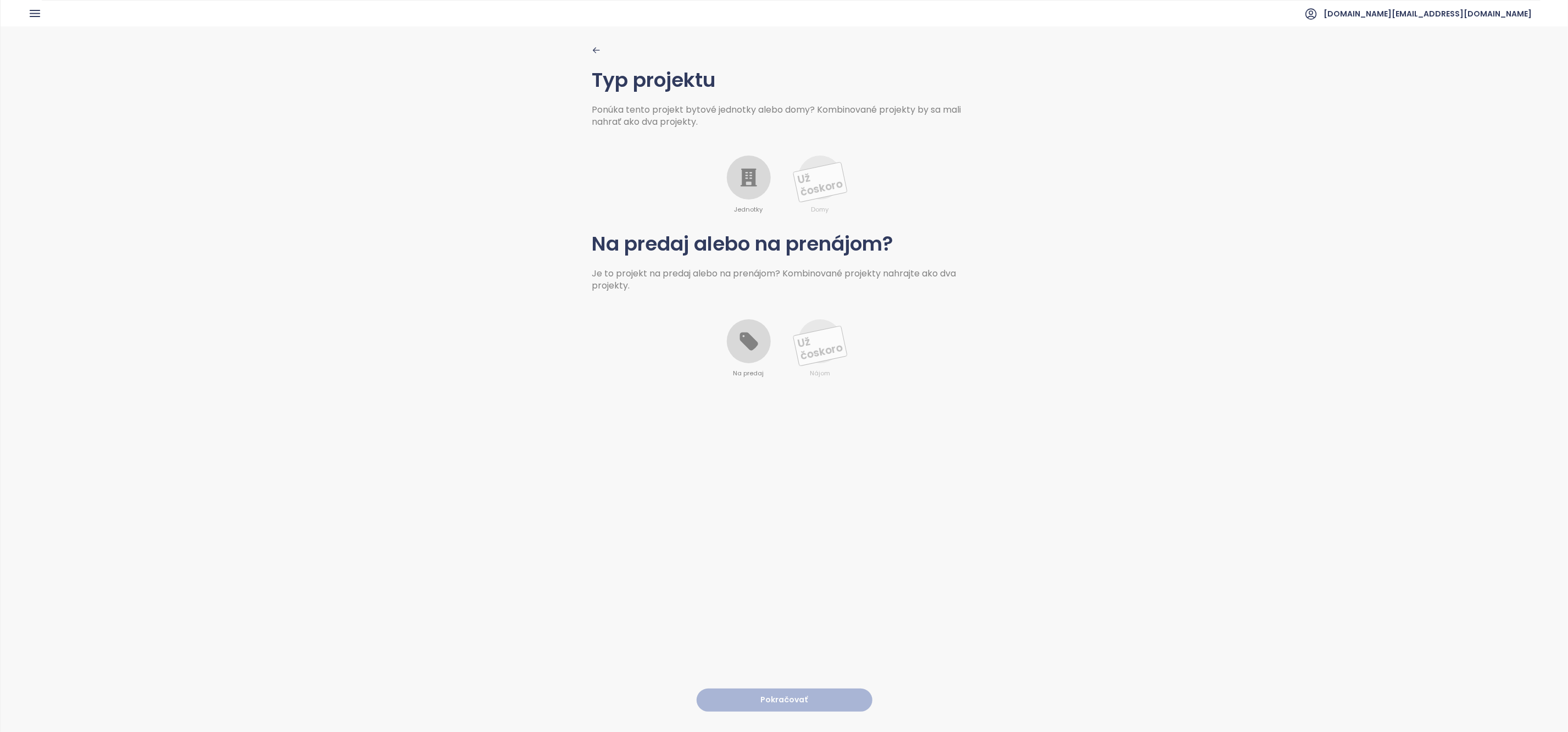
click at [747, 208] on span "Jednotky" at bounding box center [748, 210] width 29 height 10
click at [748, 340] on icon at bounding box center [748, 341] width 18 height 18
click at [775, 688] on button "Pokračovať" at bounding box center [784, 700] width 176 height 24
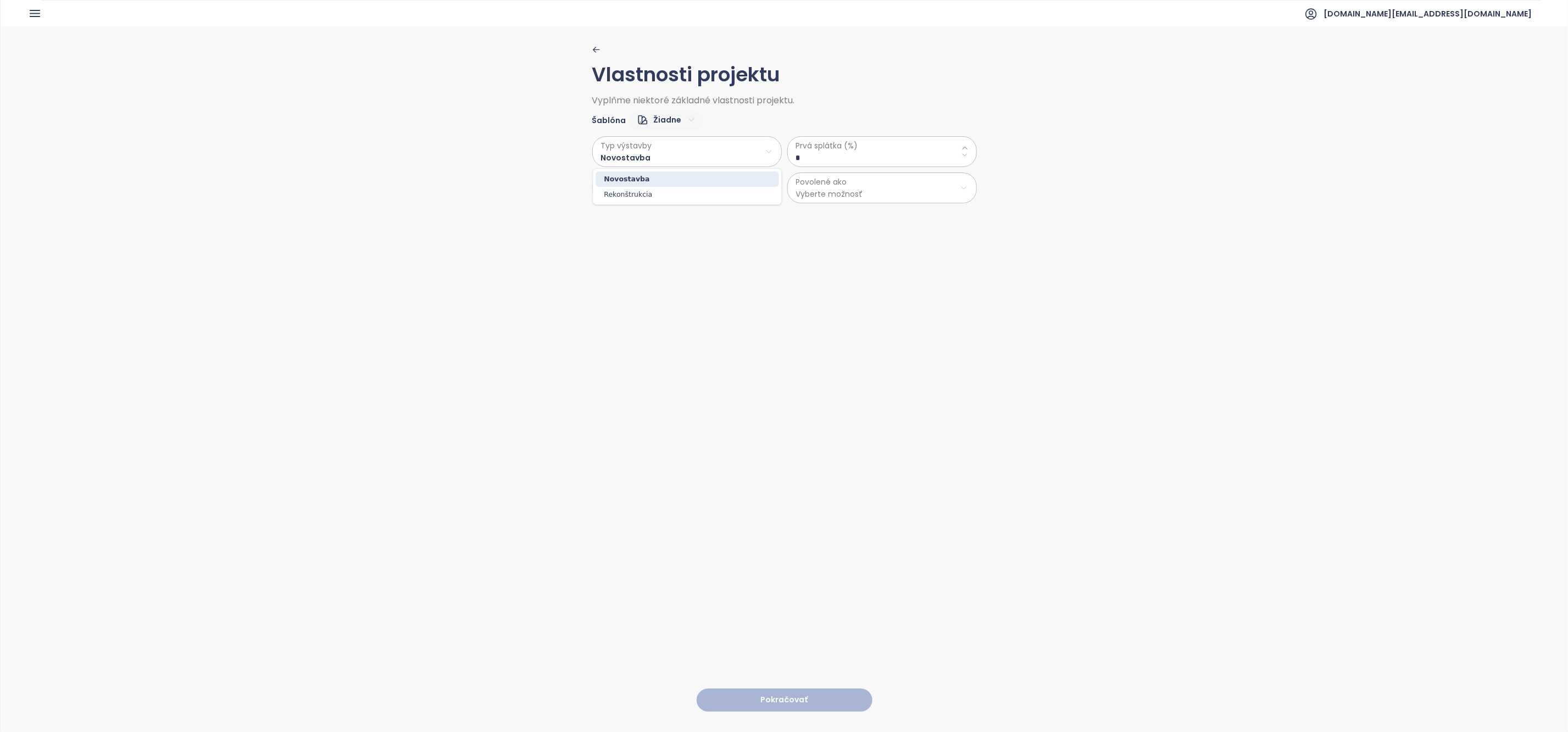
click at [670, 166] on html "Domov Dashboard Analýza trhu Cenník Updaty Reporty Projekty Budúce projekty Nas…" at bounding box center [784, 366] width 1568 height 732
click at [792, 163] on html "Domov Dashboard Analýza trhu Cenník Updaty Reporty Projekty Budúce projekty Nas…" at bounding box center [784, 366] width 1568 height 732
click at [804, 161] on \(\%\) "*" at bounding box center [882, 158] width 172 height 12
type \(\%\) "**"
click at [721, 192] on html "Domov Dashboard Analýza trhu Cenník Updaty Reporty Projekty Budúce projekty Nas…" at bounding box center [784, 366] width 1568 height 732
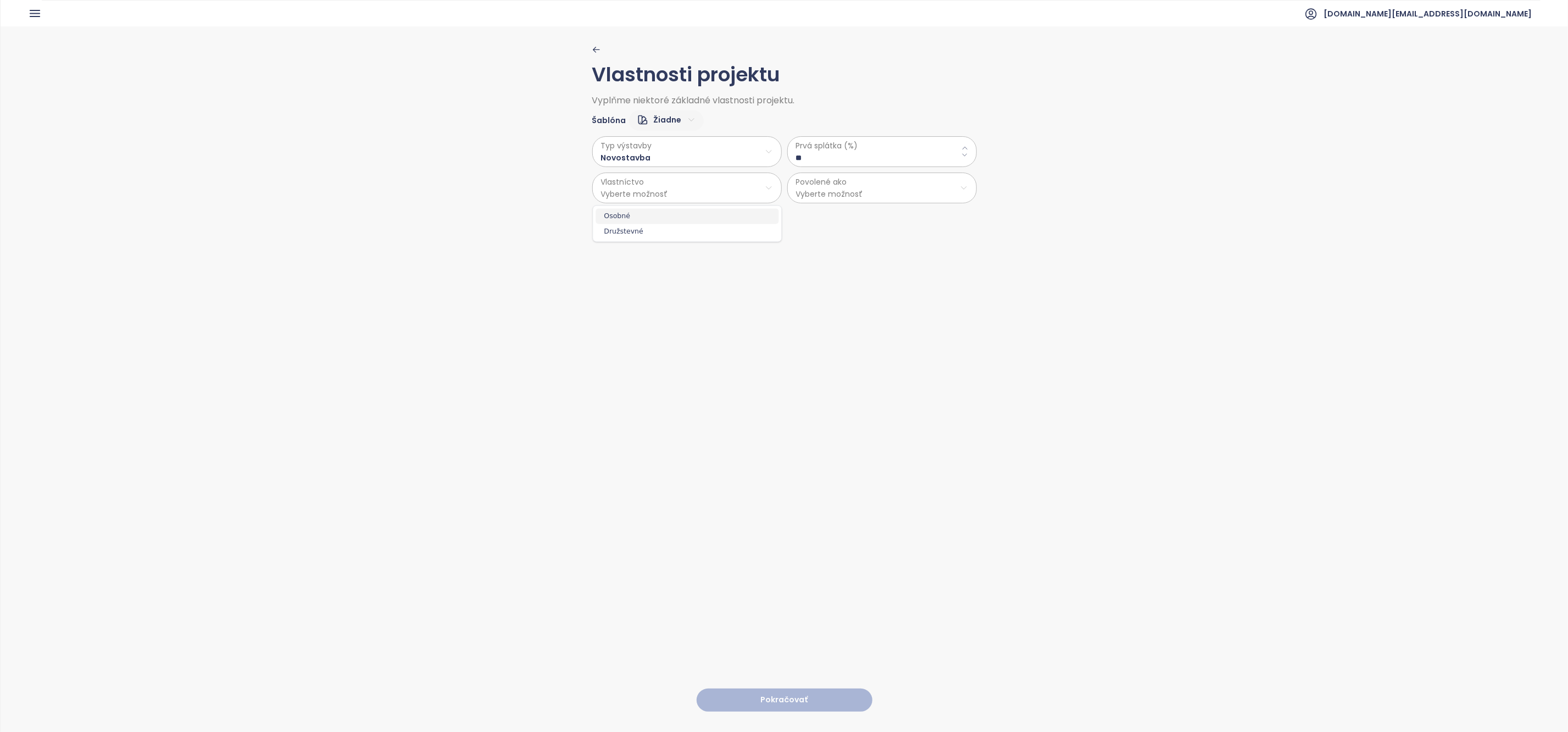
click at [691, 210] on span "Osobné" at bounding box center [687, 216] width 183 height 15
click at [819, 188] on html "Domov Dashboard Analýza trhu Cenník Updaty Reporty Projekty Budúce projekty Nas…" at bounding box center [784, 366] width 1568 height 732
click at [827, 218] on span "Byty" at bounding box center [882, 216] width 183 height 15
click at [812, 690] on button "Pokračovať" at bounding box center [784, 700] width 176 height 24
click at [682, 123] on html "Domov Dashboard Analýza trhu Cenník Updaty Reporty Projekty Budúce projekty Nas…" at bounding box center [784, 366] width 1568 height 732
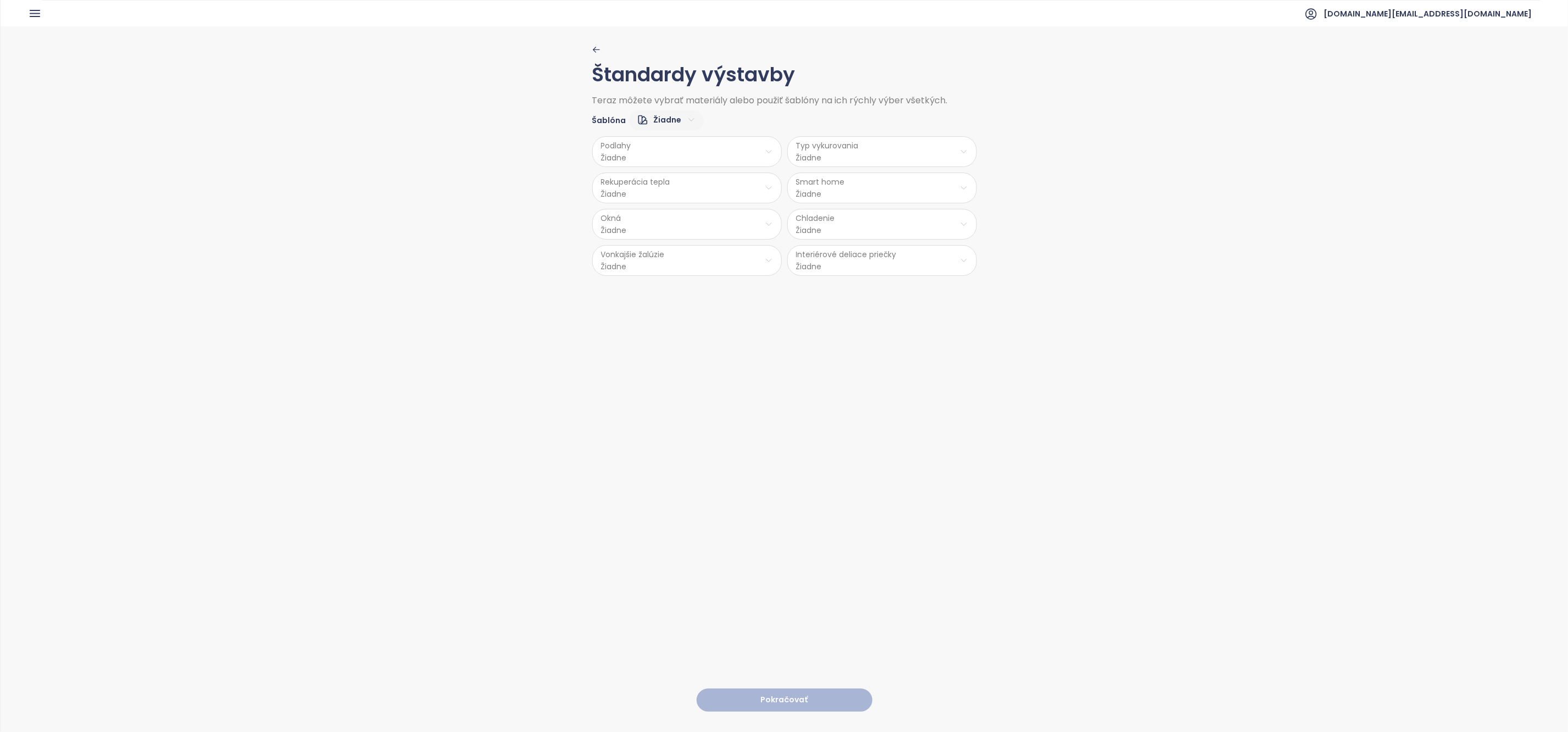
click at [721, 152] on html "Domov Dashboard Analýza trhu Cenník Updaty Reporty Projekty Budúce projekty Nas…" at bounding box center [784, 366] width 1568 height 732
click at [719, 154] on html "Domov Dashboard Analýza trhu Cenník Updaty Reporty Projekty Budúce projekty Nas…" at bounding box center [784, 366] width 1568 height 732
click at [668, 118] on html "Domov Dashboard Analýza trhu Cenník Updaty Reporty Projekty Budúce projekty Nas…" at bounding box center [784, 366] width 1568 height 732
click at [668, 168] on span "Stredný" at bounding box center [665, 174] width 43 height 15
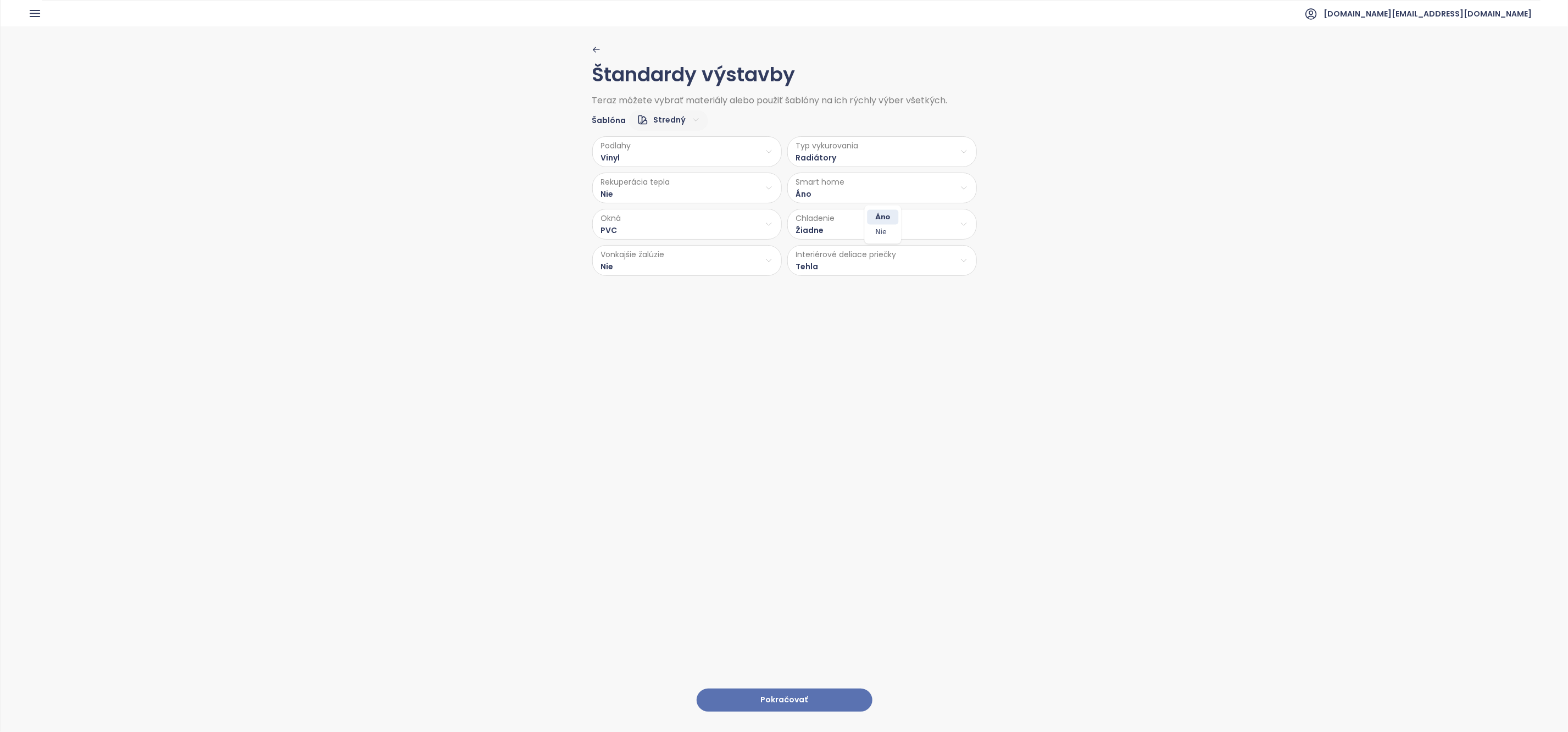
click at [824, 195] on html "Domov Dashboard Analýza trhu Cenník Updaty Reporty Projekty Budúce projekty Nas…" at bounding box center [784, 366] width 1568 height 732
click at [880, 235] on span "Nie" at bounding box center [883, 232] width 31 height 15
click at [823, 691] on button "Pokračovať" at bounding box center [784, 700] width 176 height 24
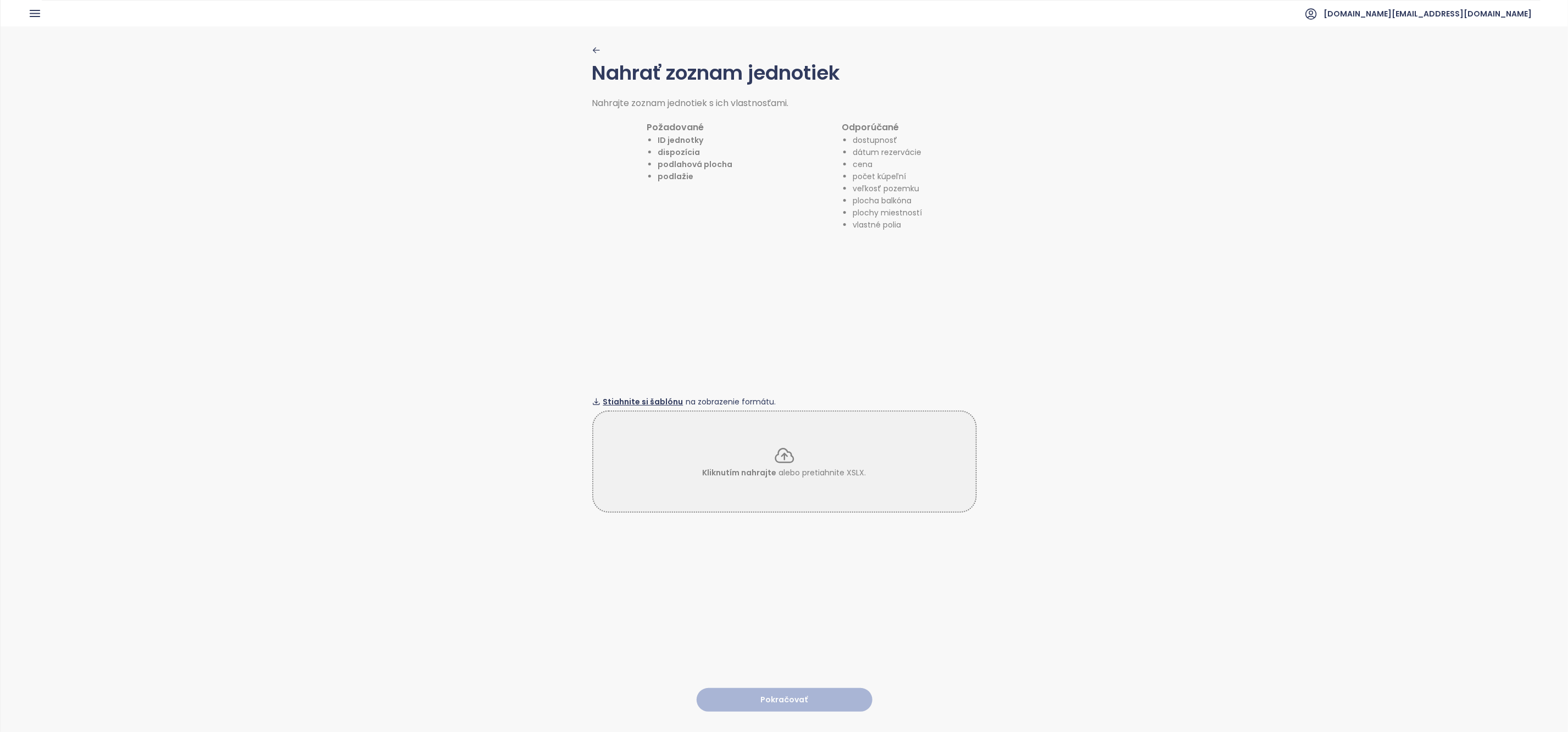
click at [670, 402] on span "Stiahnite si šablónu" at bounding box center [643, 402] width 80 height 12
click at [721, 460] on div "Kliknutím nahrajte alebo pretiahnite XSLX." at bounding box center [784, 461] width 382 height 34
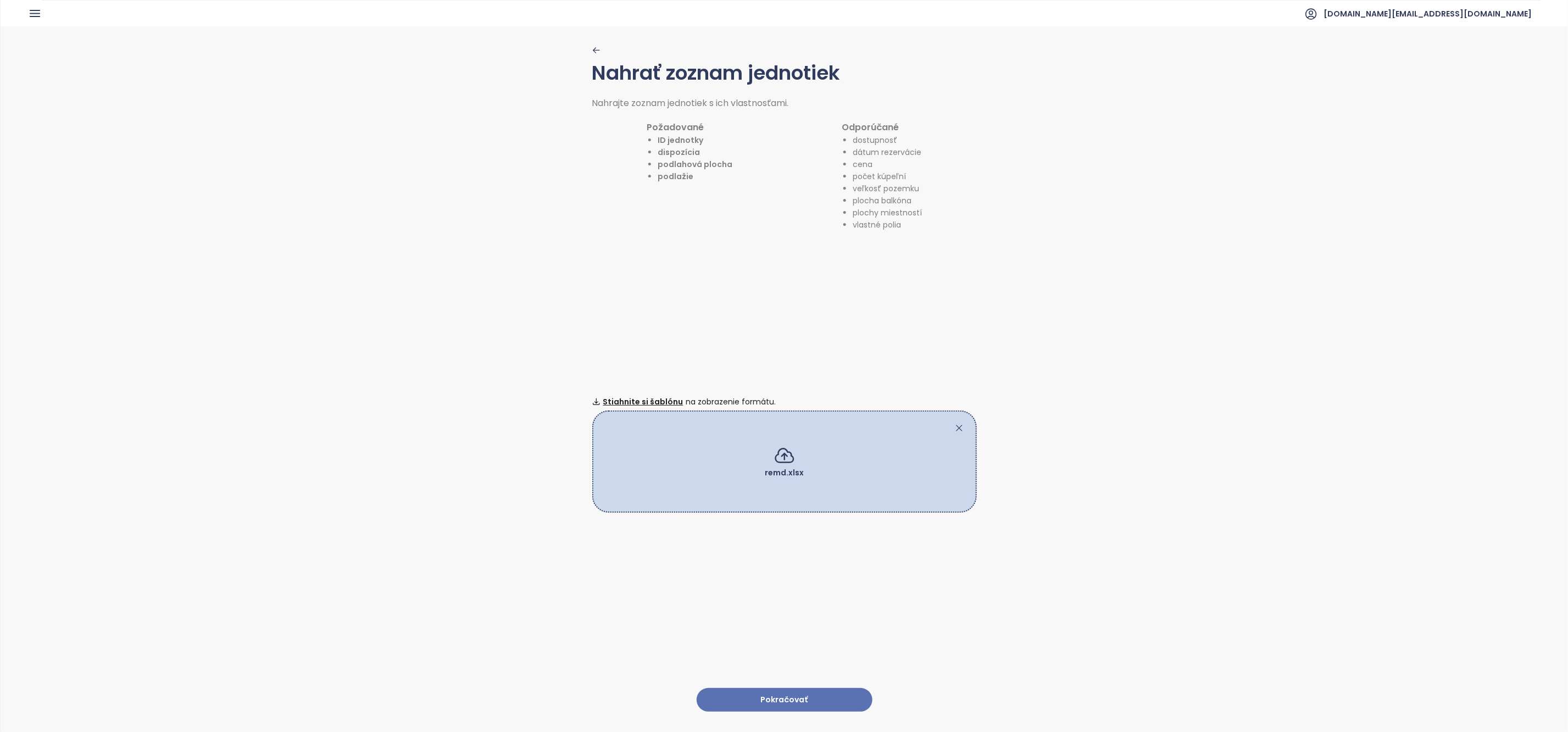
click at [839, 695] on button "Pokračovať" at bounding box center [784, 700] width 176 height 24
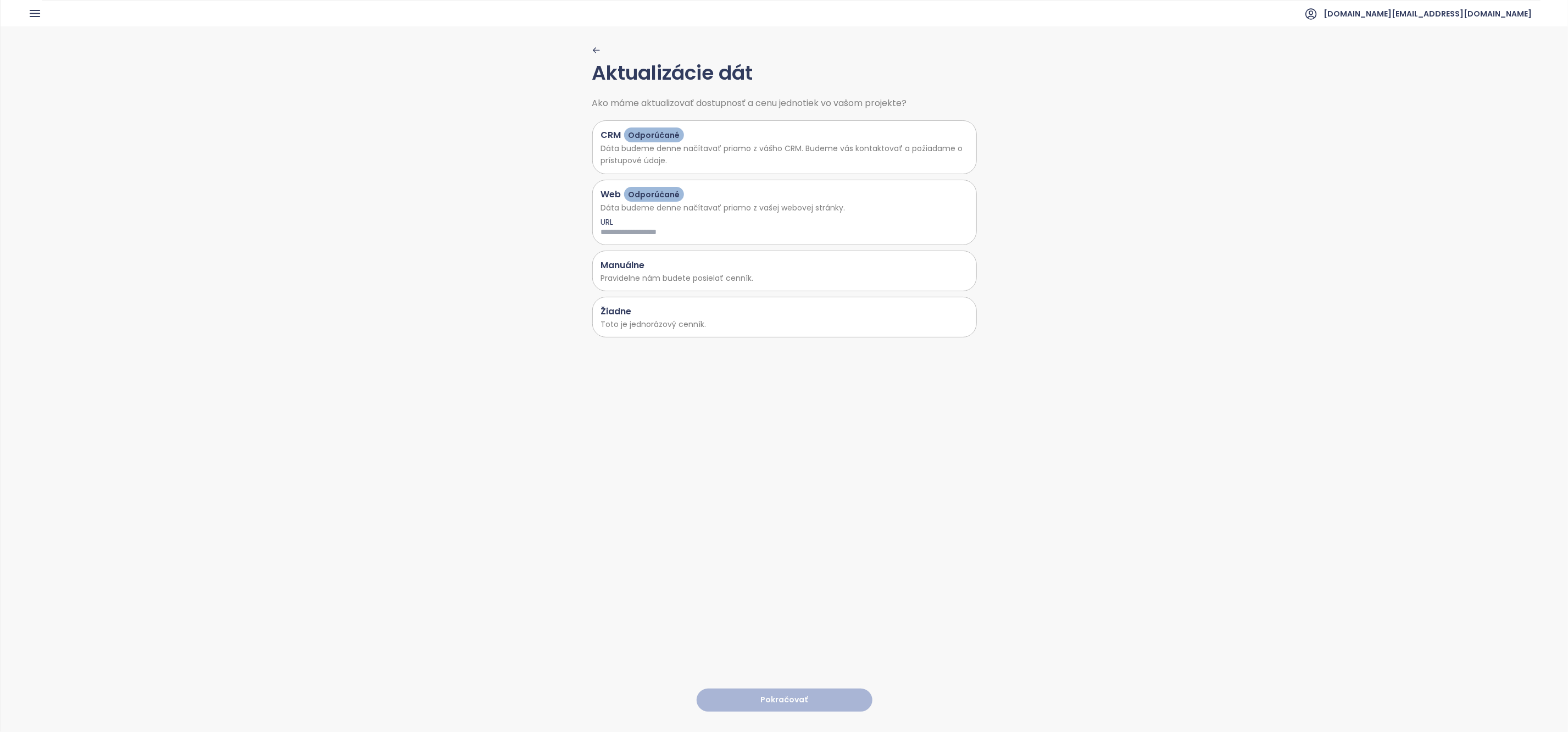
click at [691, 318] on div "Žiadne" at bounding box center [784, 311] width 367 height 14
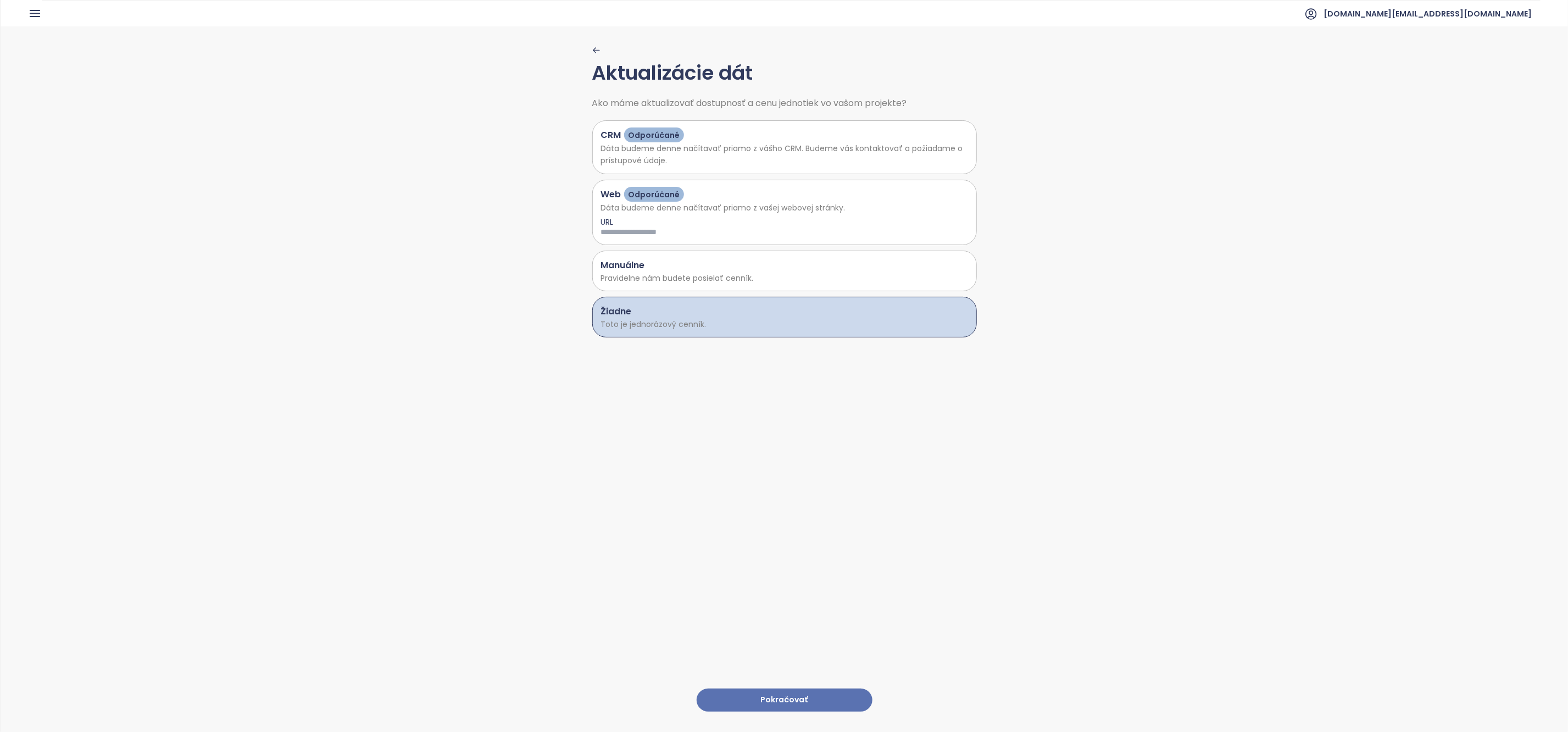
click at [758, 701] on button "Pokračovať" at bounding box center [784, 700] width 176 height 24
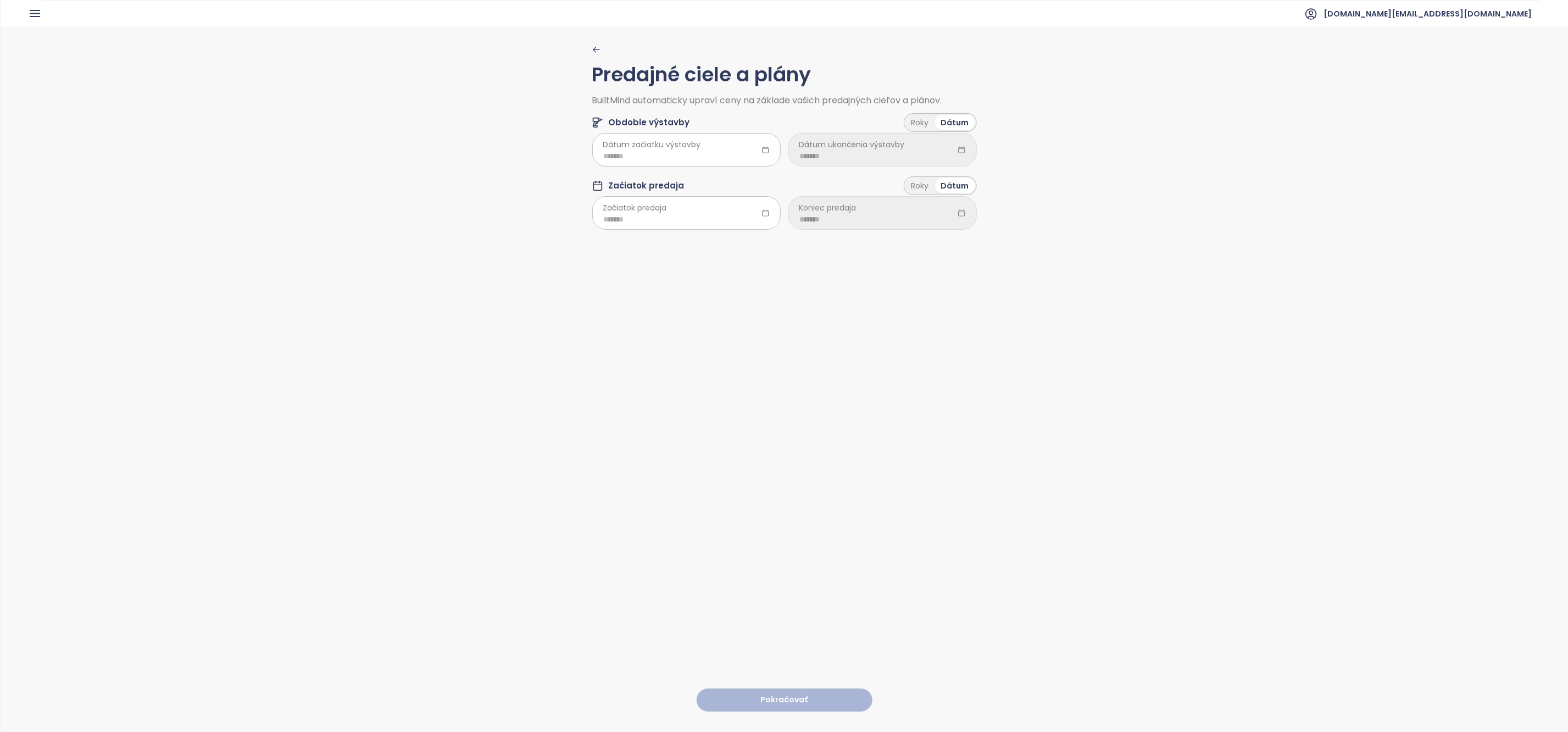
click at [699, 149] on span "Dátum začiatku výstavby" at bounding box center [652, 145] width 98 height 12
click at [689, 161] on input at bounding box center [686, 156] width 165 height 12
type input "*******"
click at [741, 175] on button "button" at bounding box center [740, 179] width 12 height 22
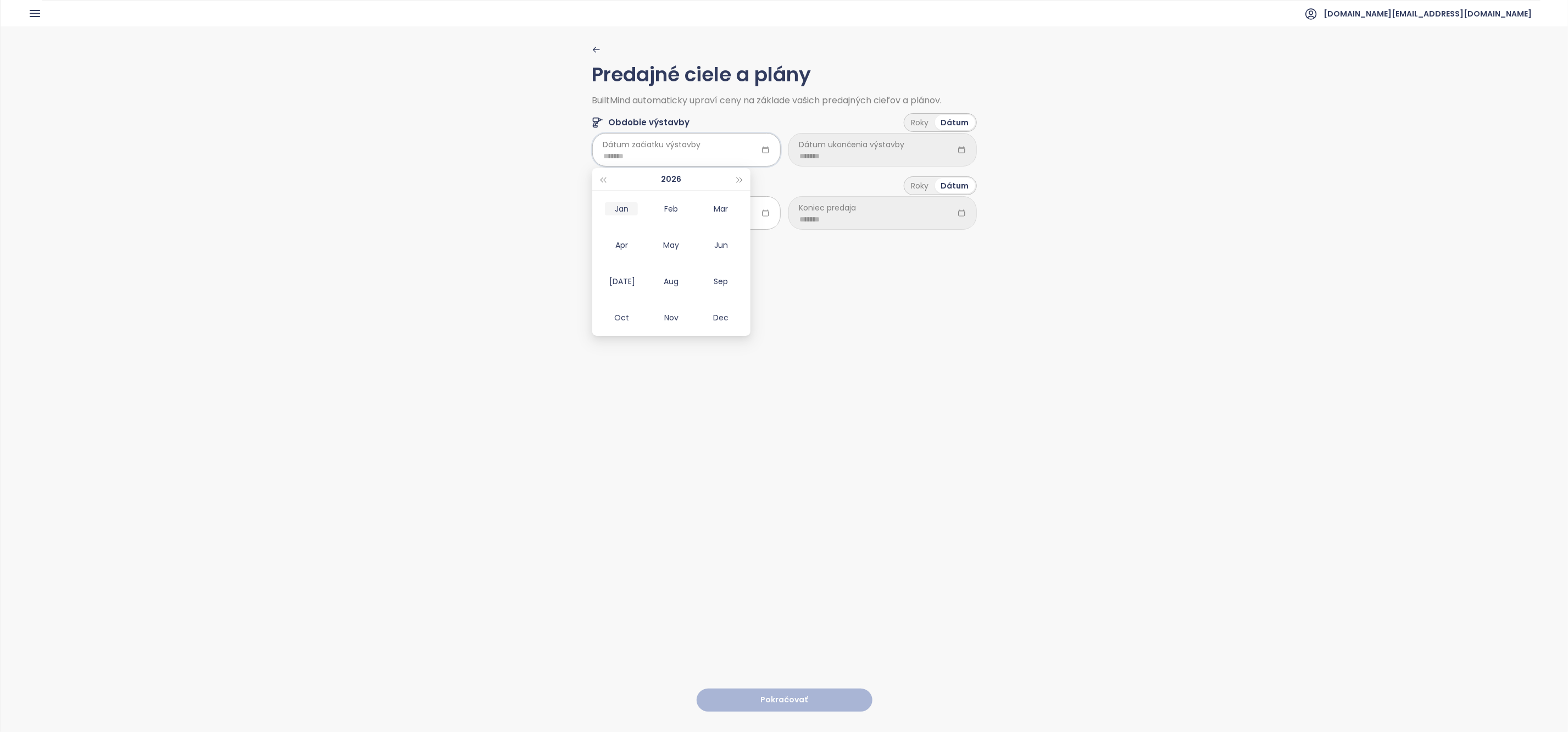
click at [623, 212] on div "Jan" at bounding box center [622, 209] width 33 height 13
type input "*******"
click at [845, 152] on input at bounding box center [883, 156] width 165 height 12
click at [922, 125] on div "Roky" at bounding box center [920, 122] width 30 height 15
click at [877, 152] on html "Domov Dashboard Analýza trhu Cenník Updaty Reporty Projekty Budúce projekty Nas…" at bounding box center [784, 366] width 1568 height 732
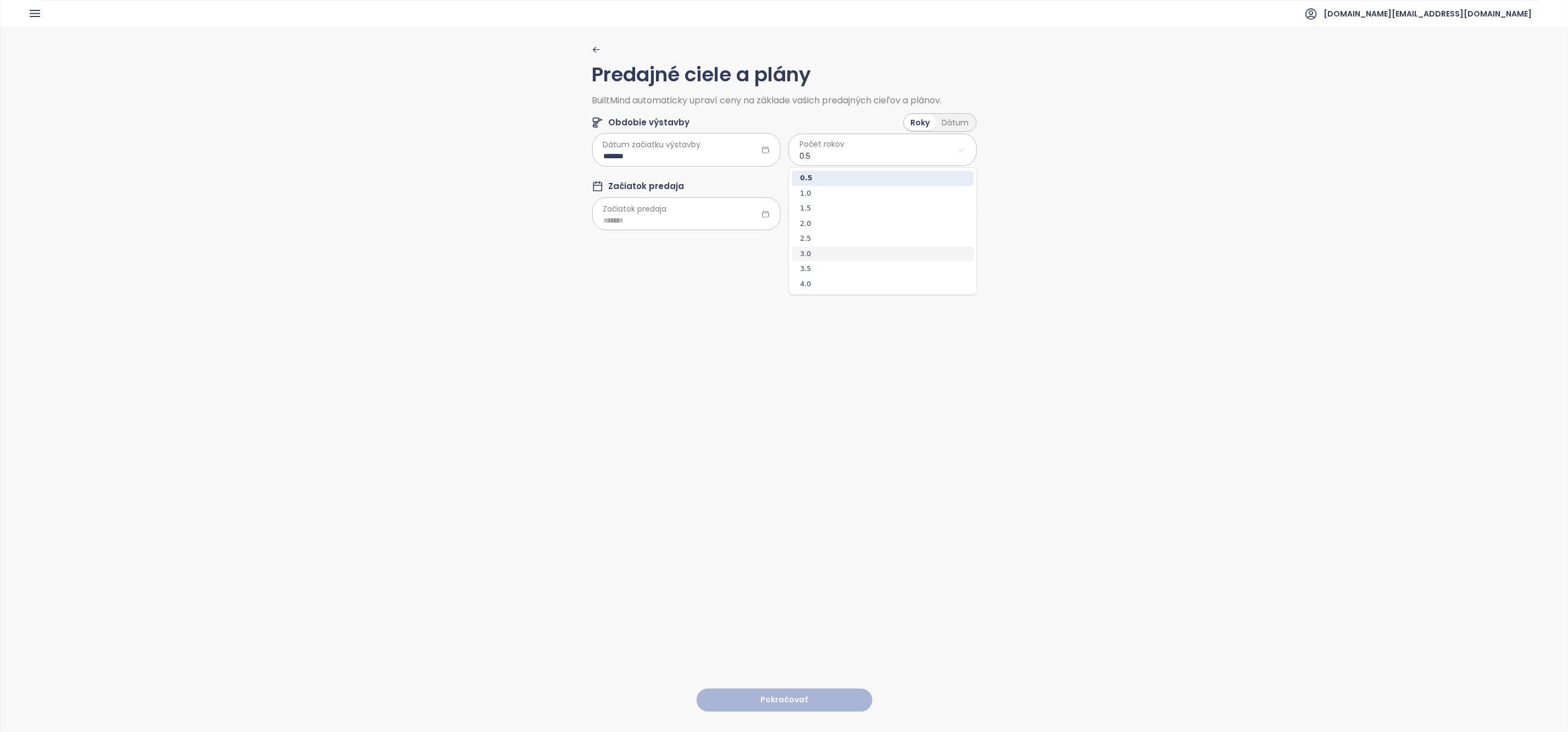
click at [857, 250] on span "3.0" at bounding box center [883, 254] width 182 height 15
click at [683, 228] on div at bounding box center [687, 214] width 188 height 33
type input "*******"
click at [741, 249] on button "button" at bounding box center [740, 244] width 12 height 22
click at [634, 276] on div "Jan" at bounding box center [622, 274] width 33 height 13
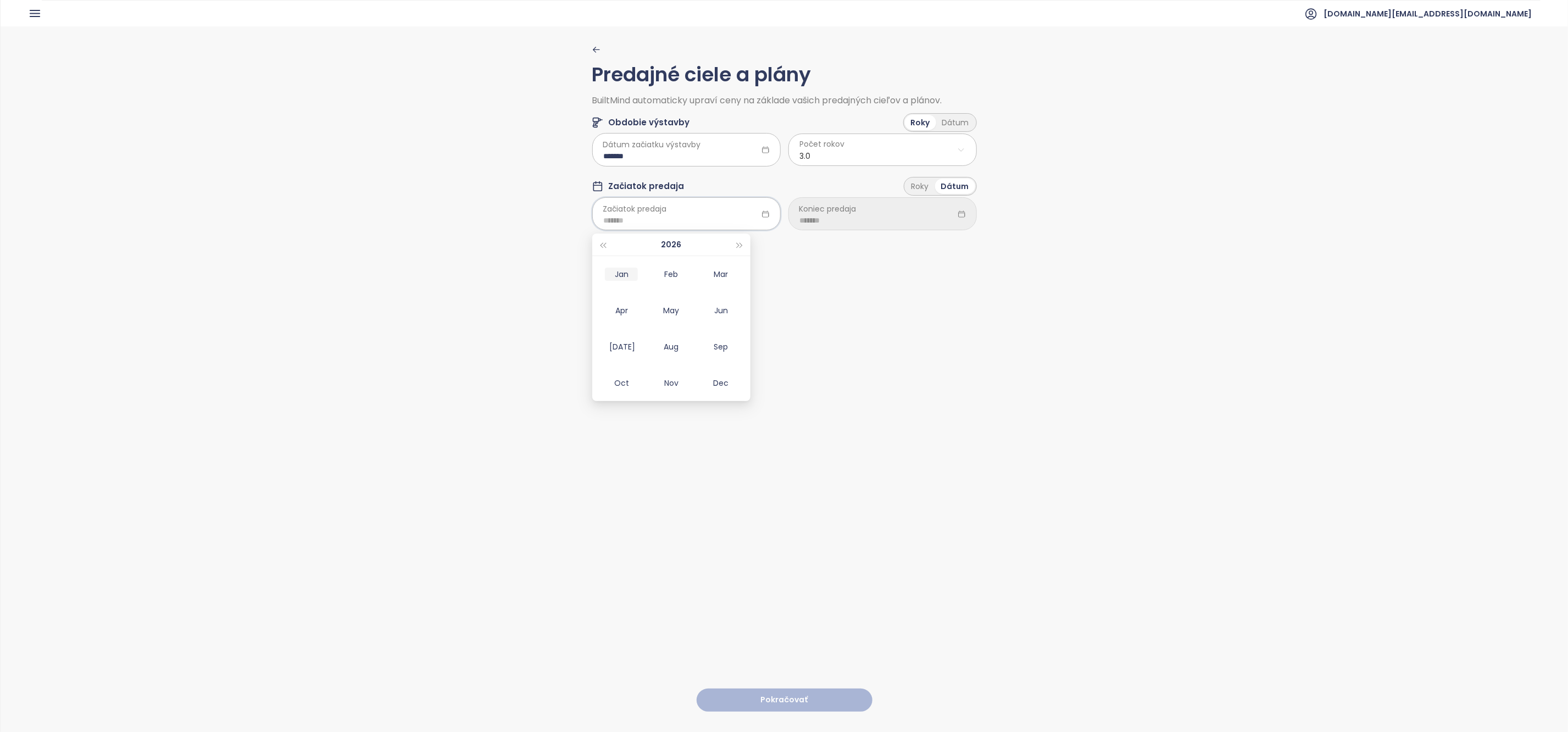
type input "*******"
click at [920, 190] on div "Roky" at bounding box center [920, 186] width 30 height 15
click at [887, 216] on html "Domov Dashboard Analýza trhu Cenník Updaty Reporty Projekty Budúce projekty Nas…" at bounding box center [784, 366] width 1568 height 732
click at [833, 276] on span "1.5" at bounding box center [883, 274] width 182 height 15
click at [779, 699] on button "Pokračovať" at bounding box center [784, 700] width 176 height 24
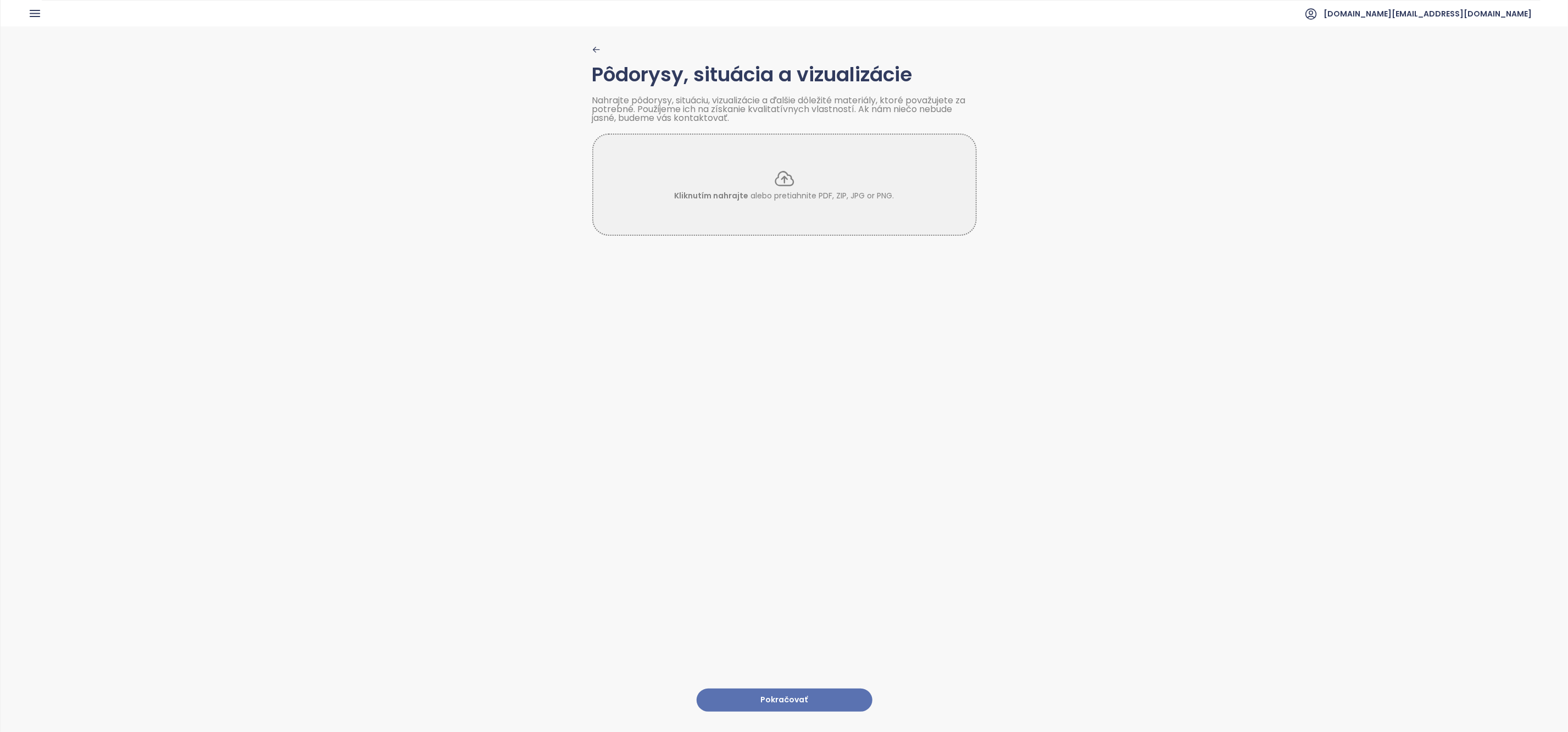
click at [777, 694] on button "Pokračovať" at bounding box center [784, 700] width 176 height 24
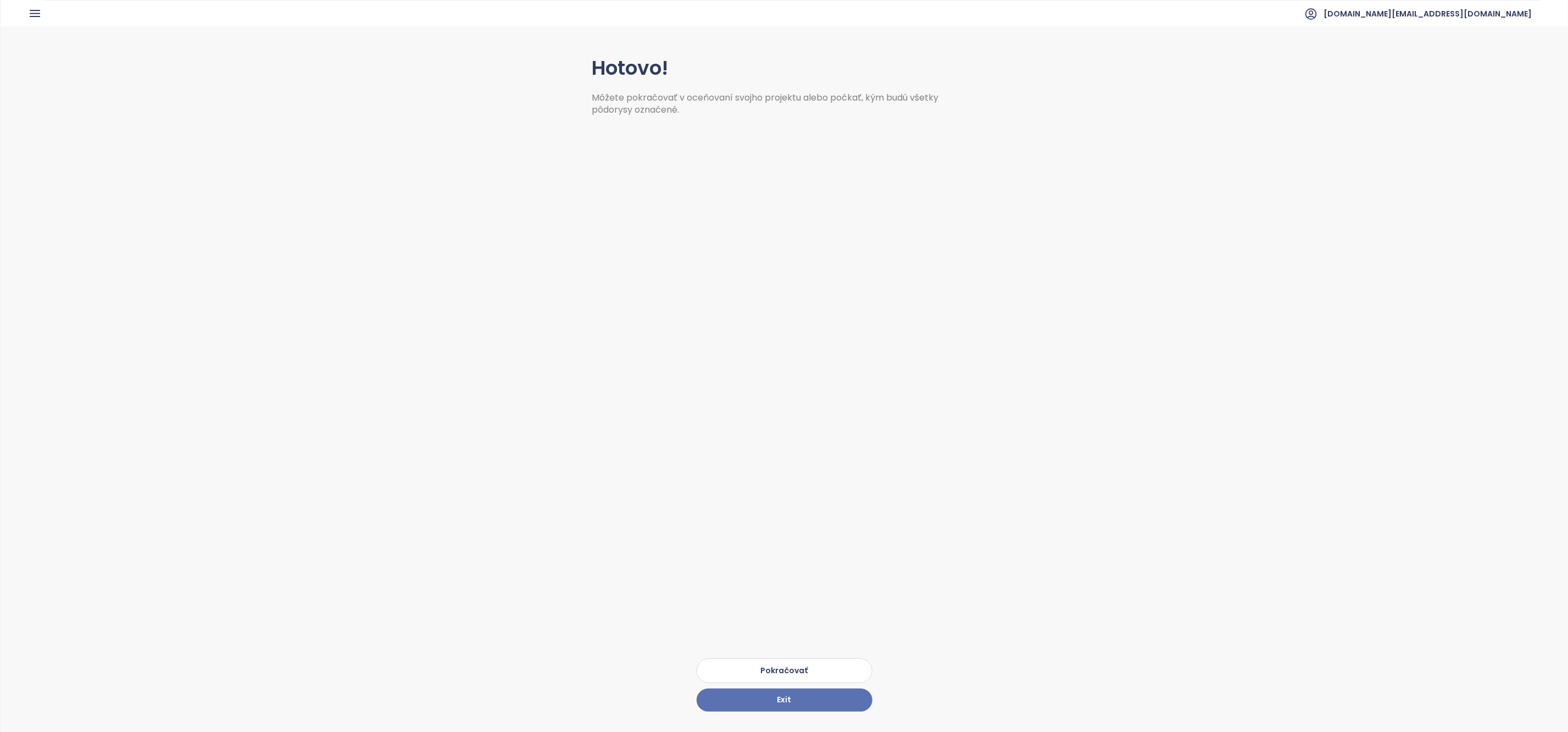
click at [784, 665] on button "Pokračovať" at bounding box center [784, 670] width 176 height 25
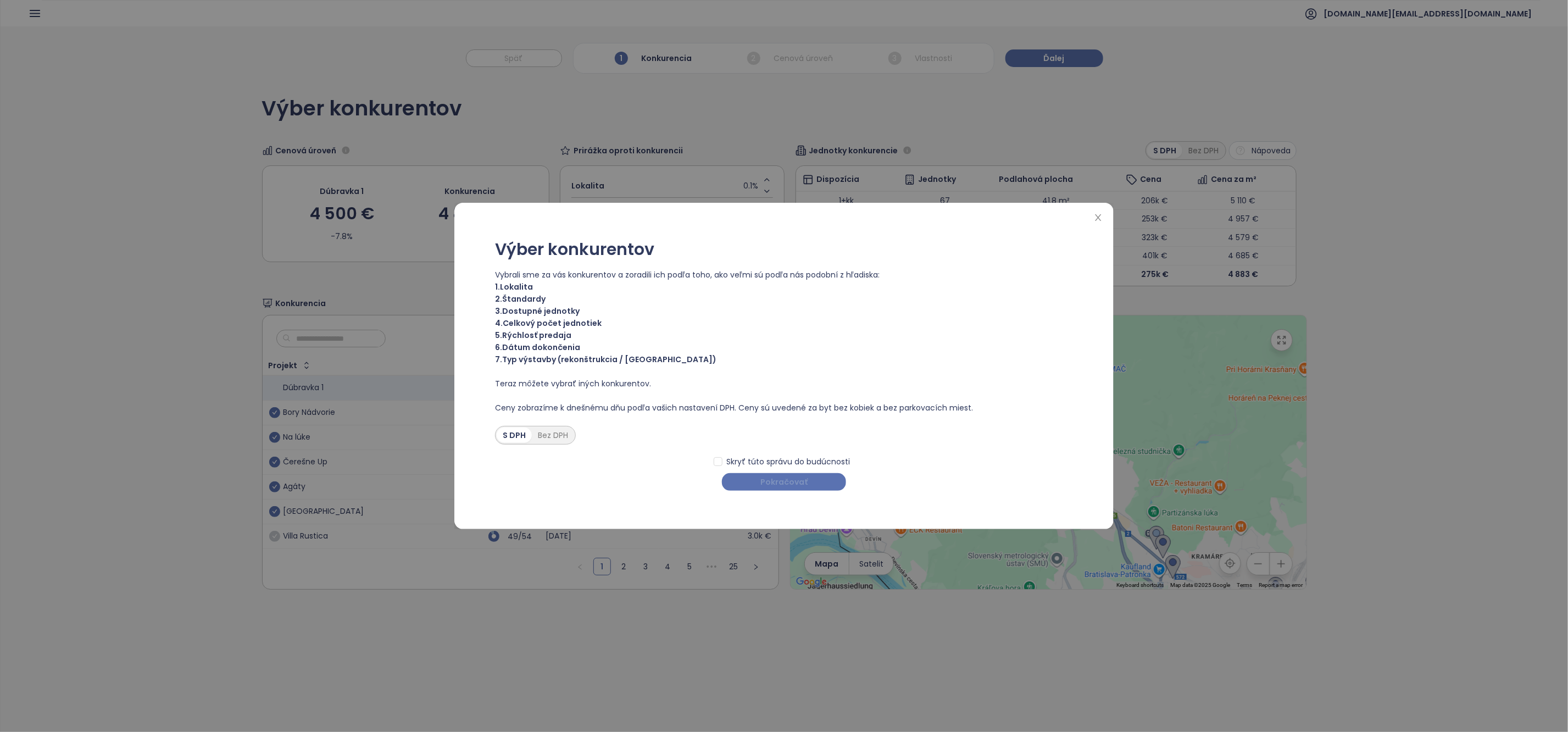
click at [805, 481] on span "Pokračovať" at bounding box center [784, 482] width 47 height 12
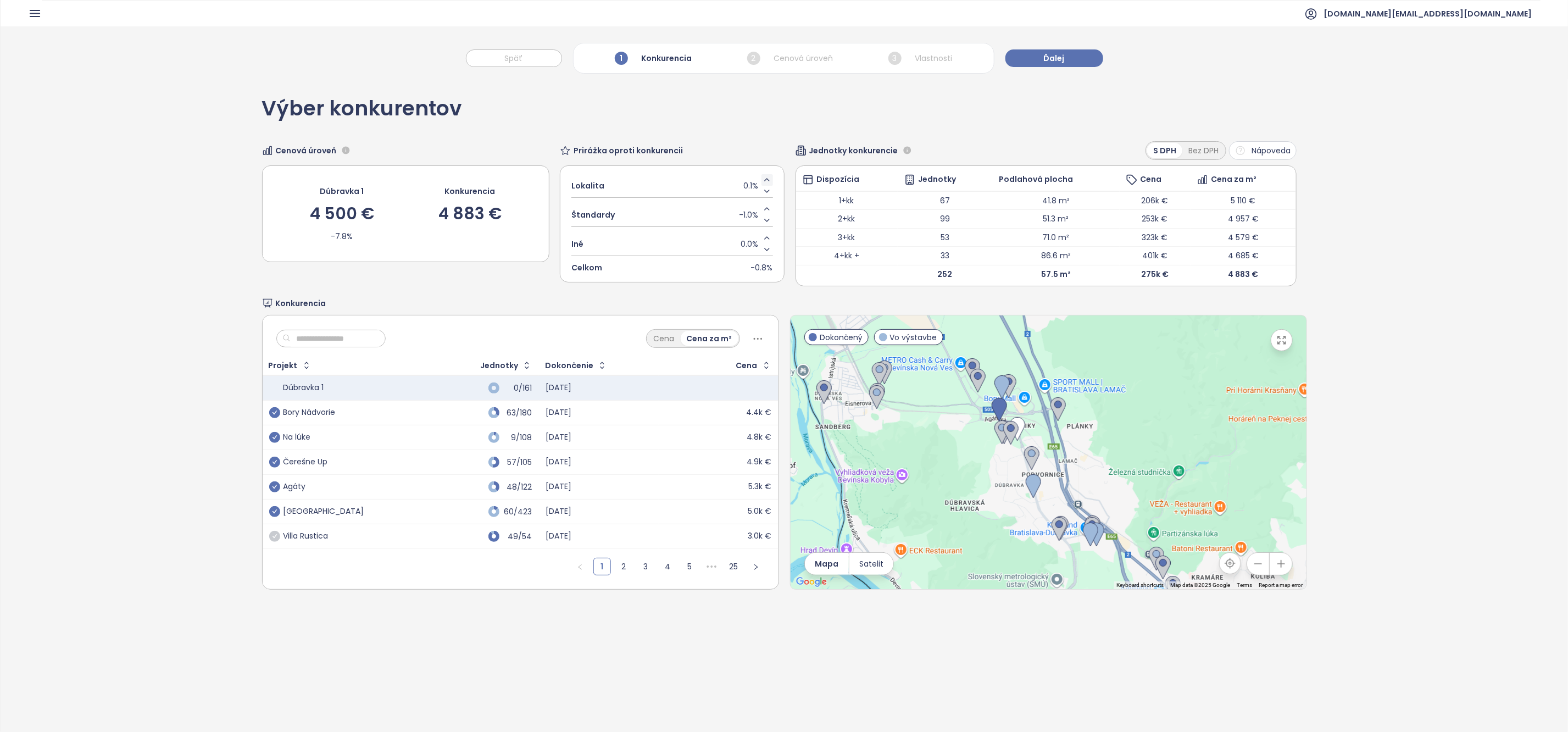
click at [768, 179] on icon "Increase value" at bounding box center [766, 179] width 9 height 9
click at [768, 237] on icon "Increase value" at bounding box center [766, 238] width 9 height 9
click at [1050, 61] on span "Ďalej" at bounding box center [1054, 58] width 21 height 12
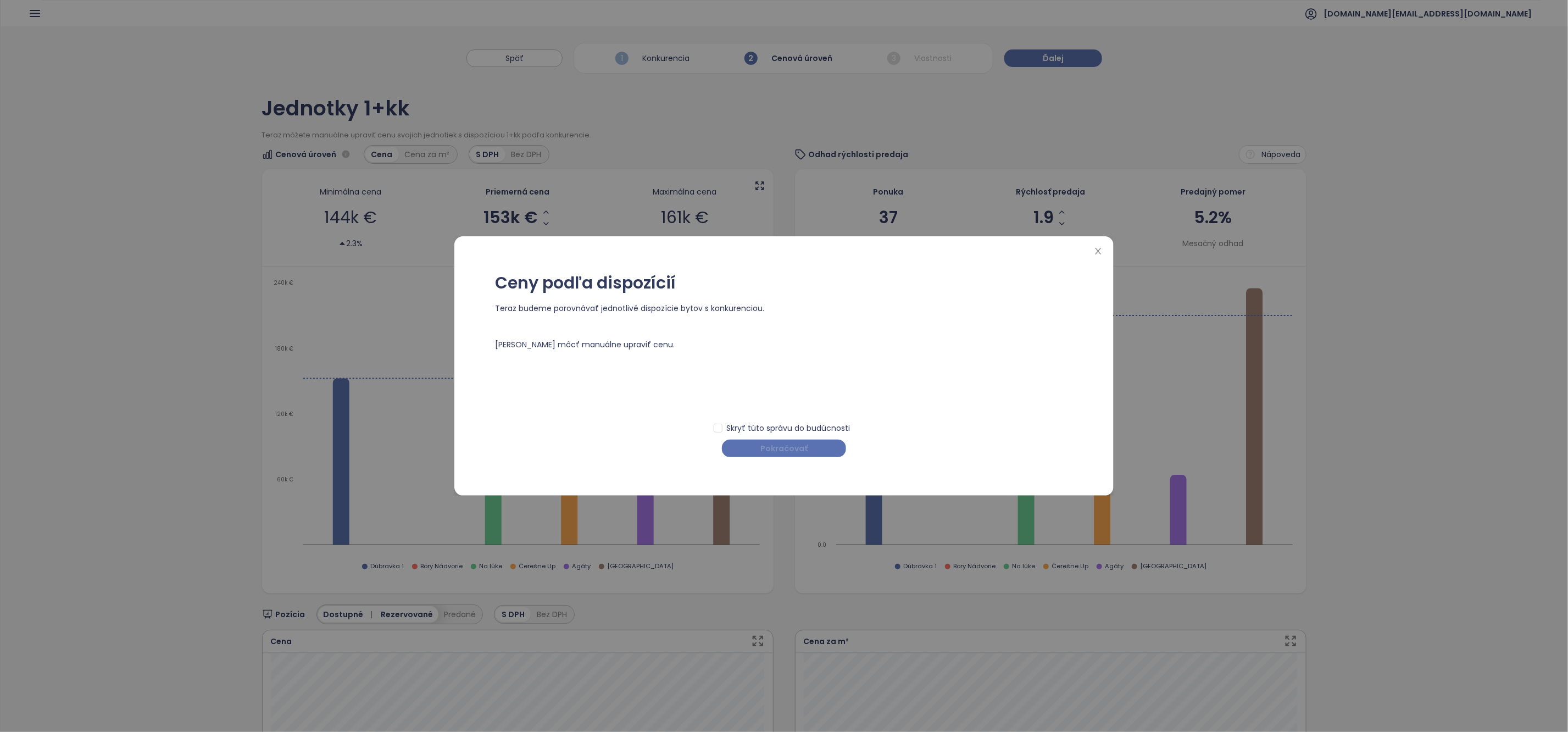
click at [818, 450] on button "Pokračovať" at bounding box center [784, 448] width 124 height 17
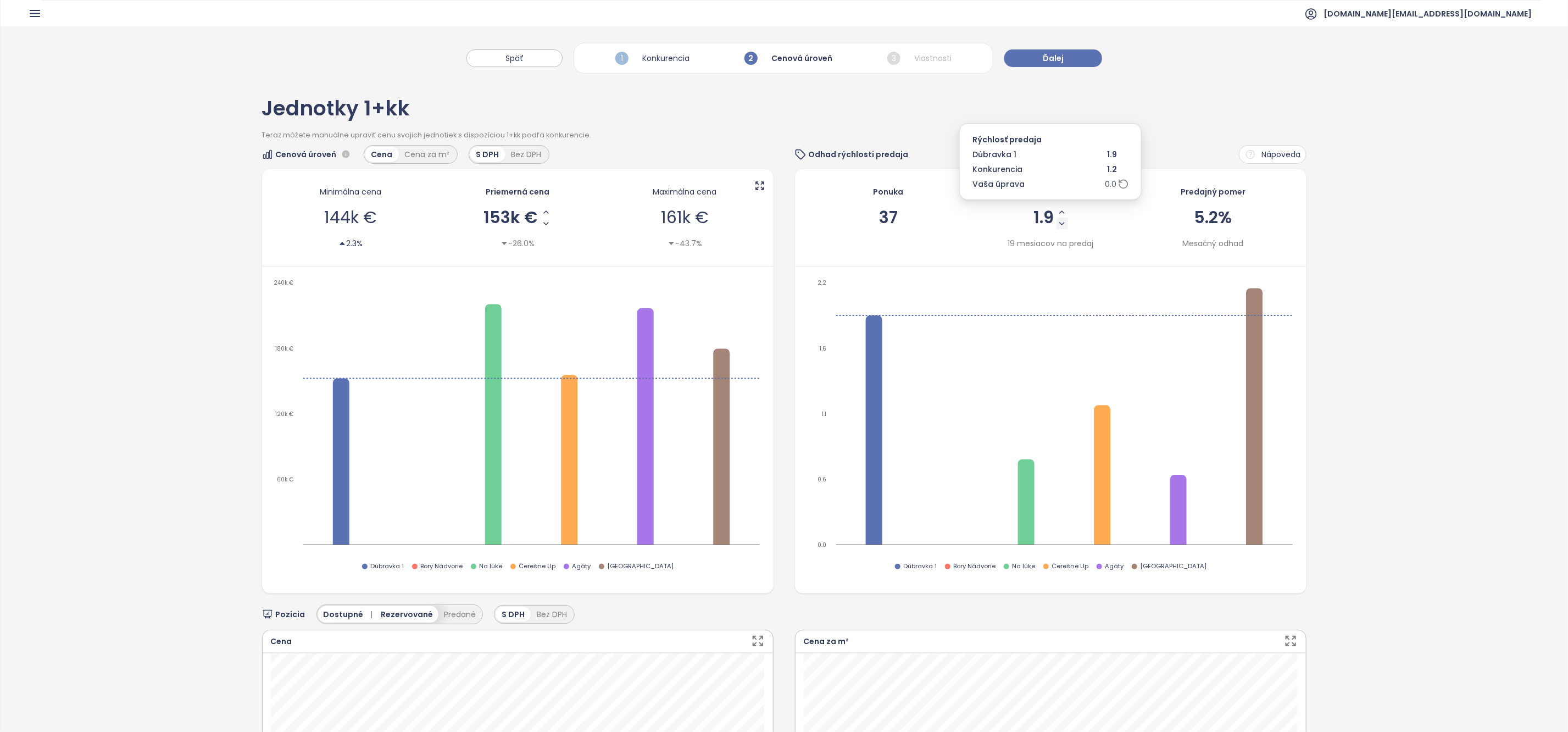
click at [1062, 225] on icon "Decrease Sale Speed - Monthly" at bounding box center [1062, 223] width 5 height 2
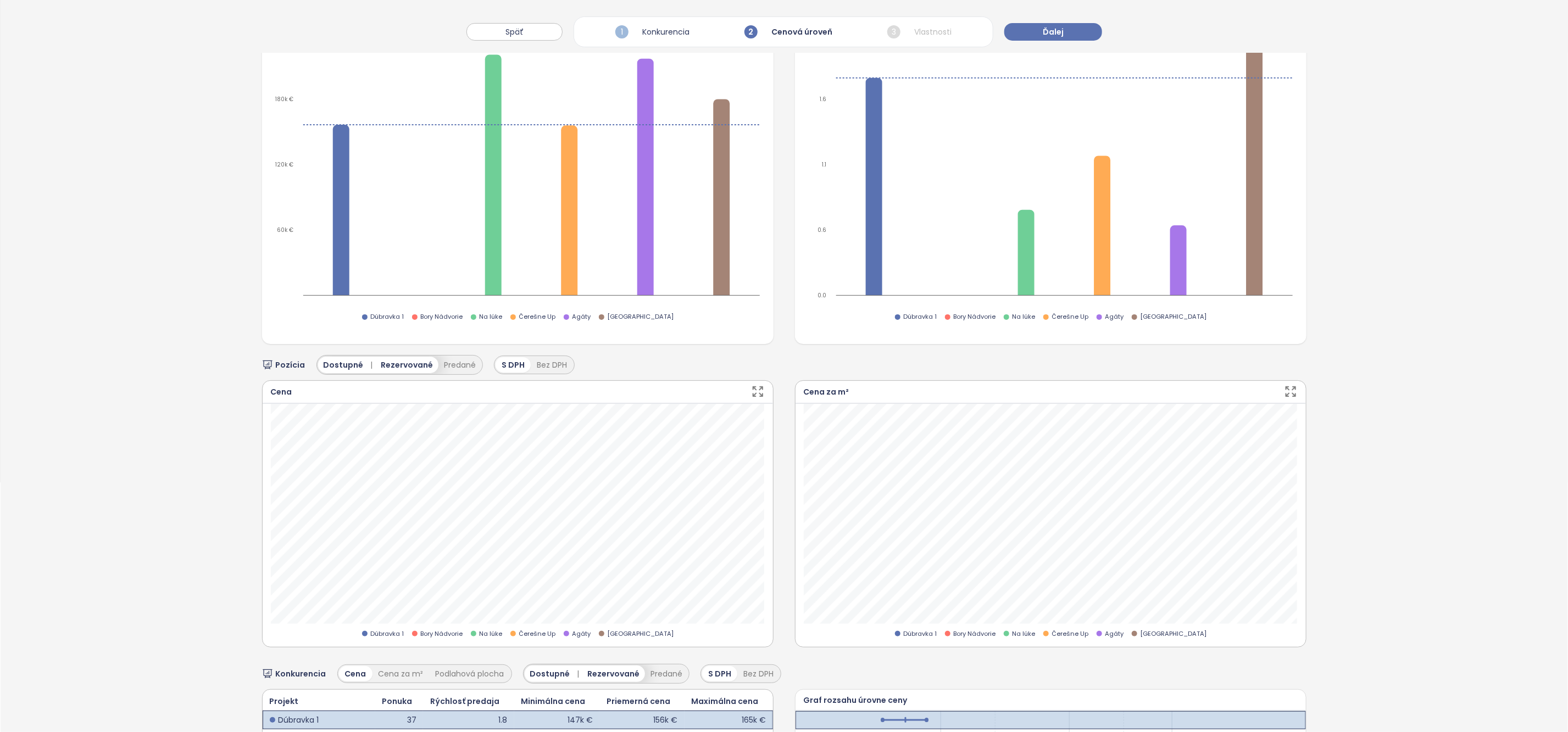
scroll to position [275, 0]
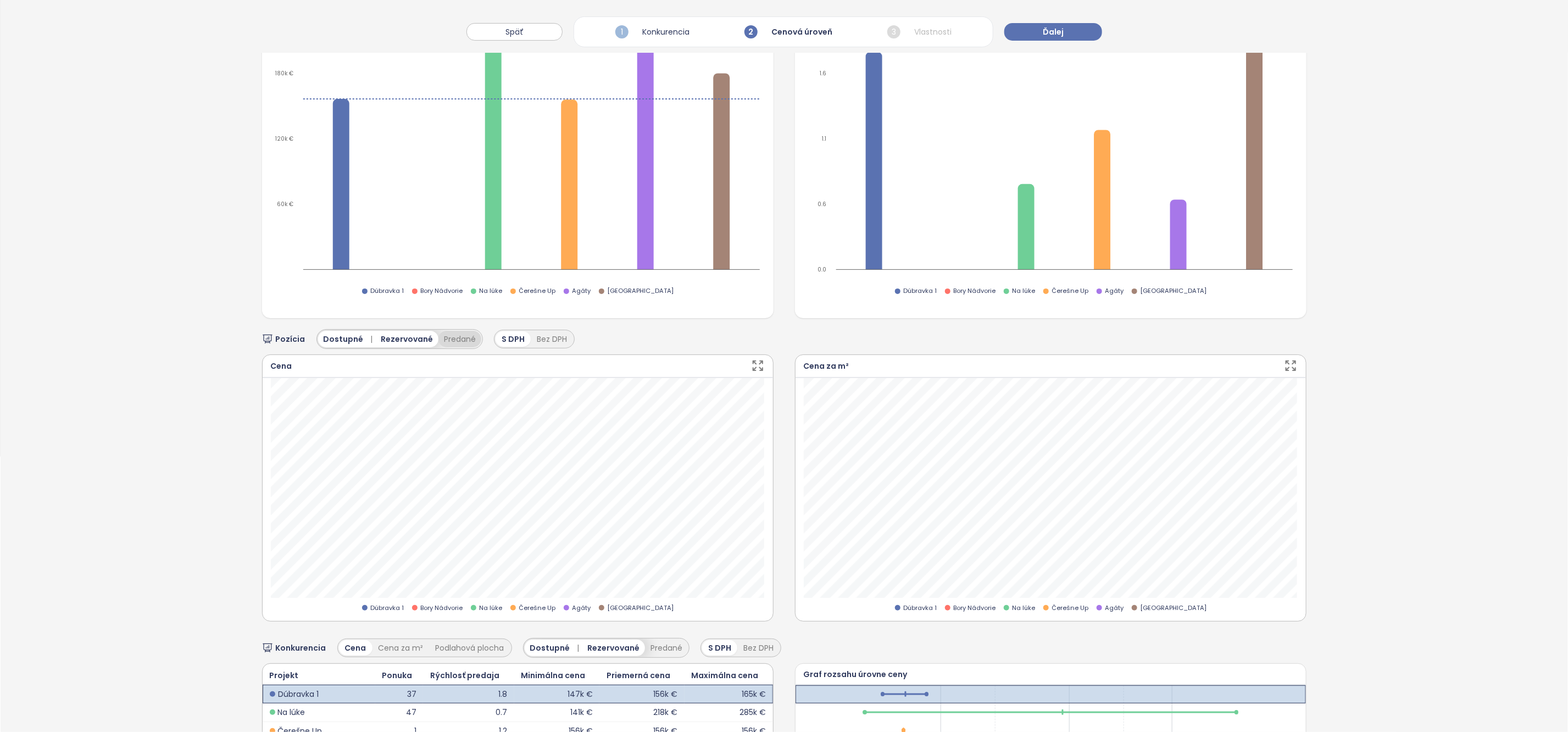
click at [464, 336] on button "Predané" at bounding box center [460, 338] width 43 height 17
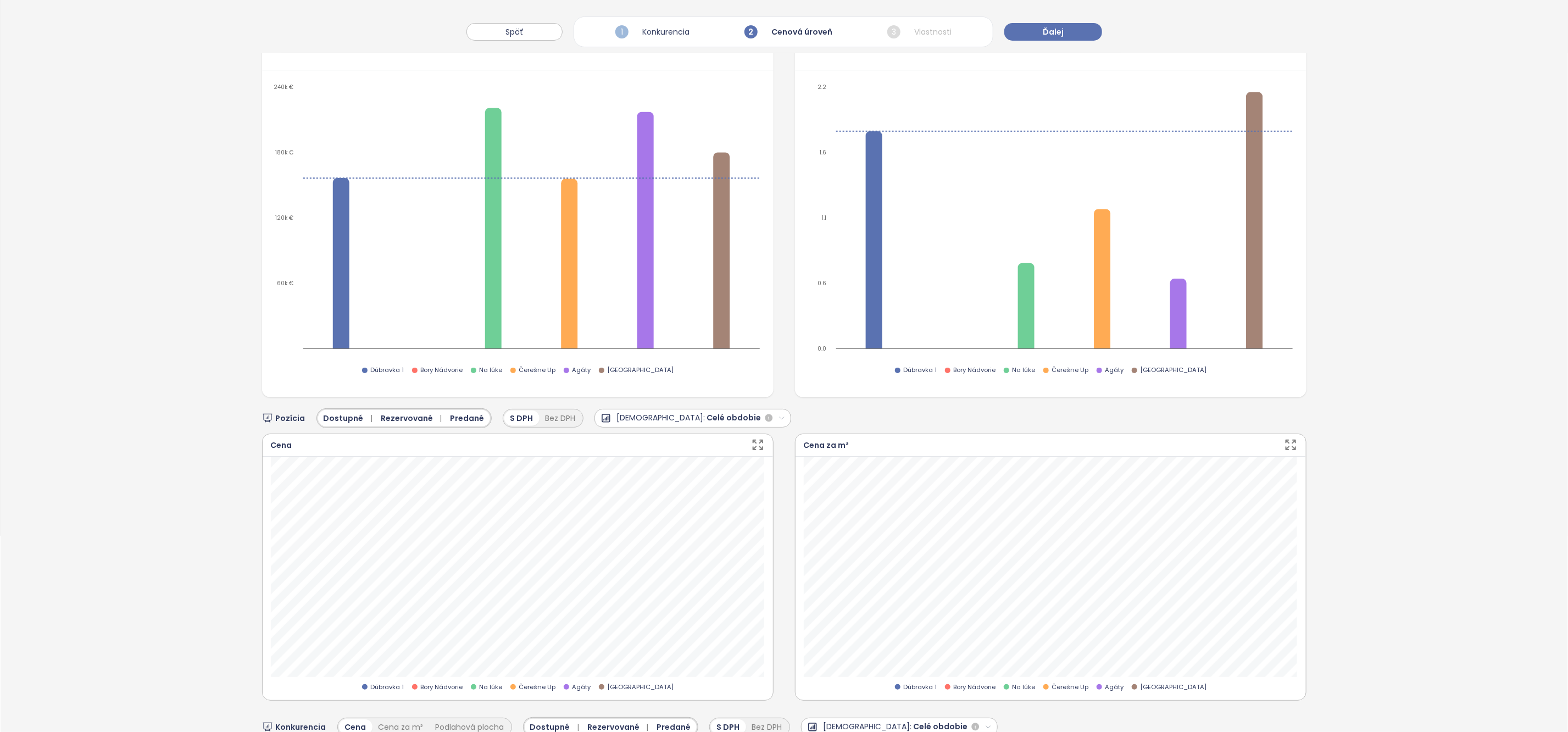
scroll to position [0, 0]
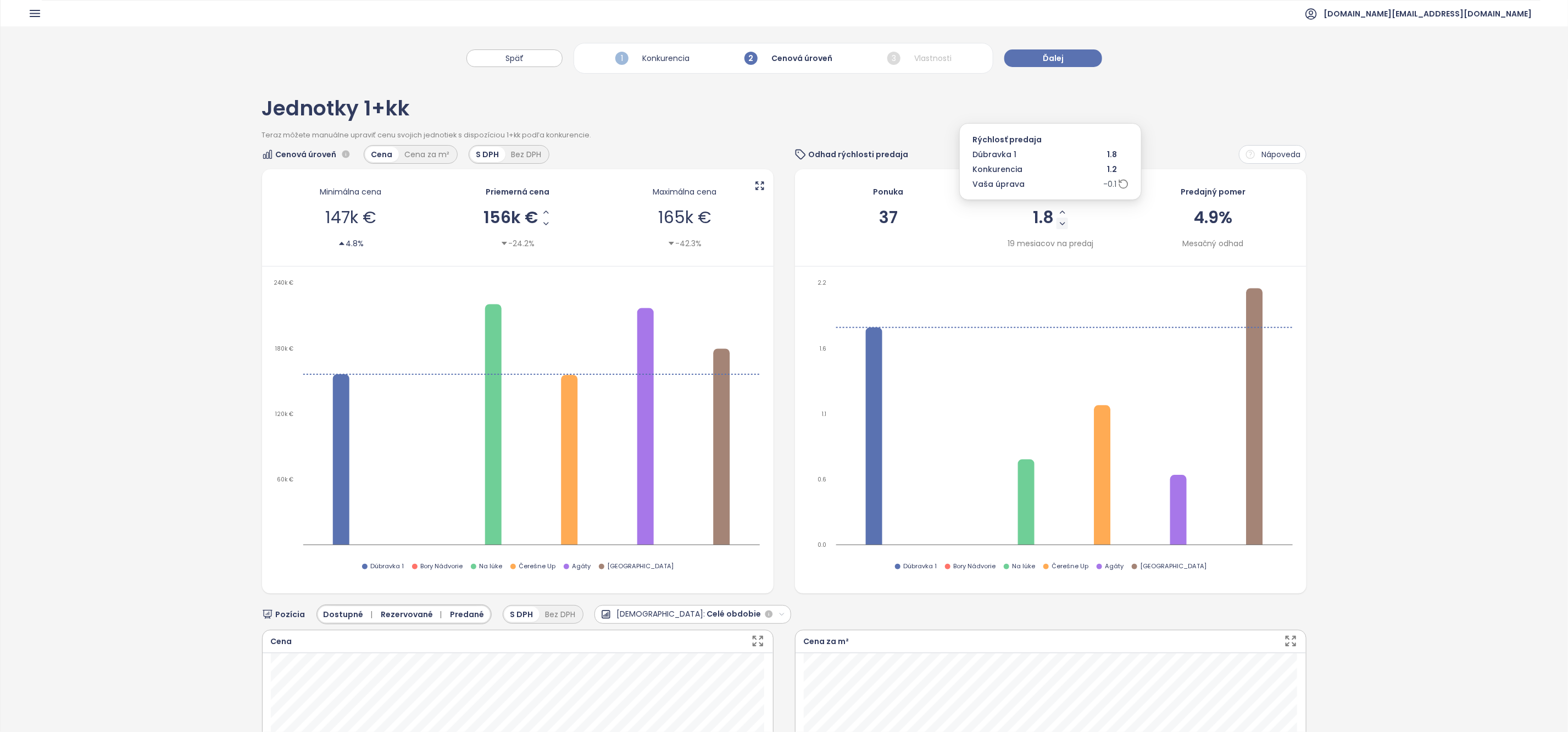
click at [1064, 225] on icon "Decrease Sale Speed - Monthly" at bounding box center [1062, 223] width 9 height 9
click at [1052, 221] on span "1.7" at bounding box center [1043, 217] width 19 height 17
click at [1063, 220] on icon "Decrease Sale Speed - Monthly" at bounding box center [1061, 223] width 9 height 9
click at [1062, 220] on icon "Decrease Sale Speed - Monthly" at bounding box center [1062, 223] width 9 height 9
click at [1062, 220] on icon "Decrease Sale Speed - Monthly" at bounding box center [1062, 223] width 9 height 9
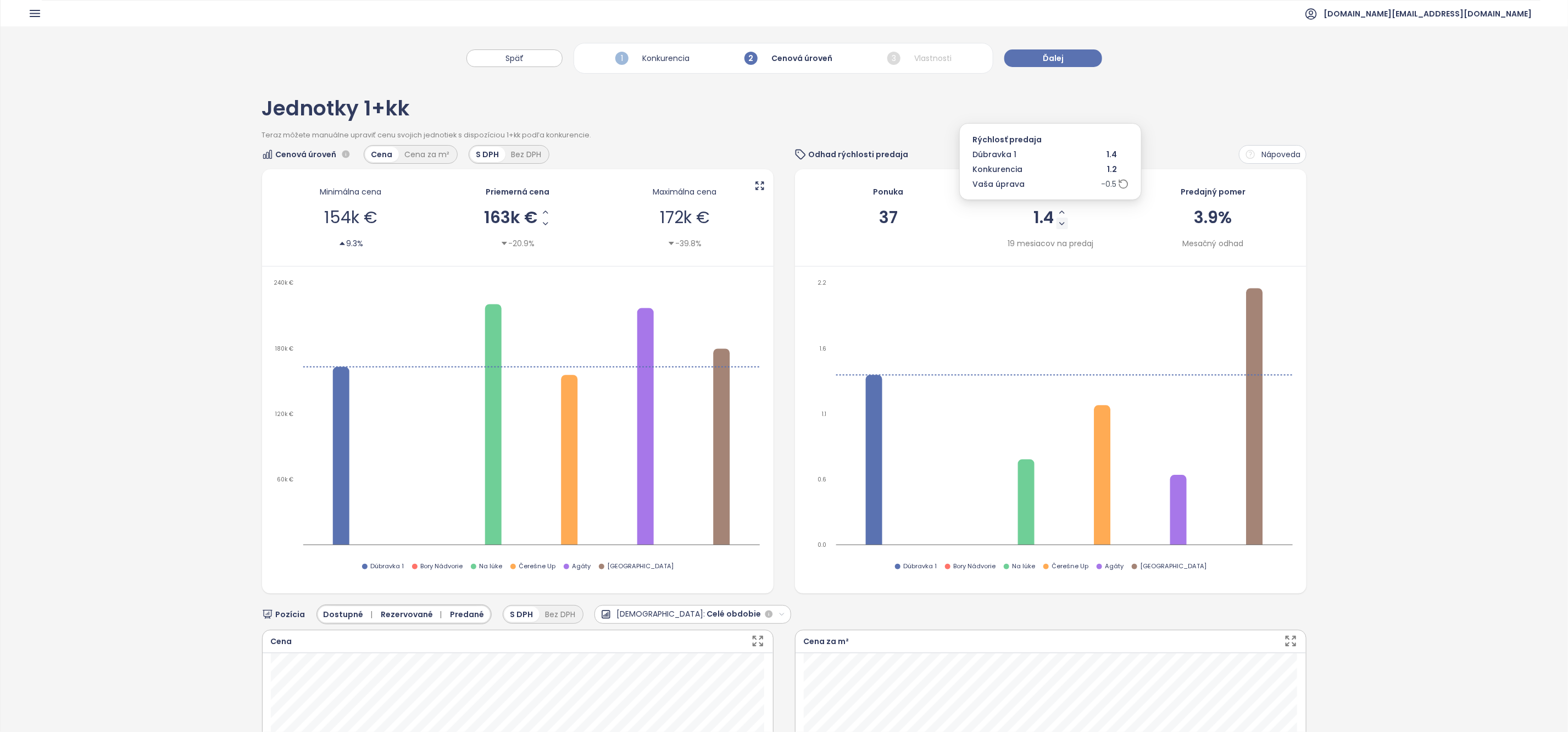
click at [1062, 224] on icon "Decrease Sale Speed - Monthly" at bounding box center [1062, 223] width 5 height 2
click at [1067, 57] on button "Ďalej" at bounding box center [1053, 58] width 98 height 17
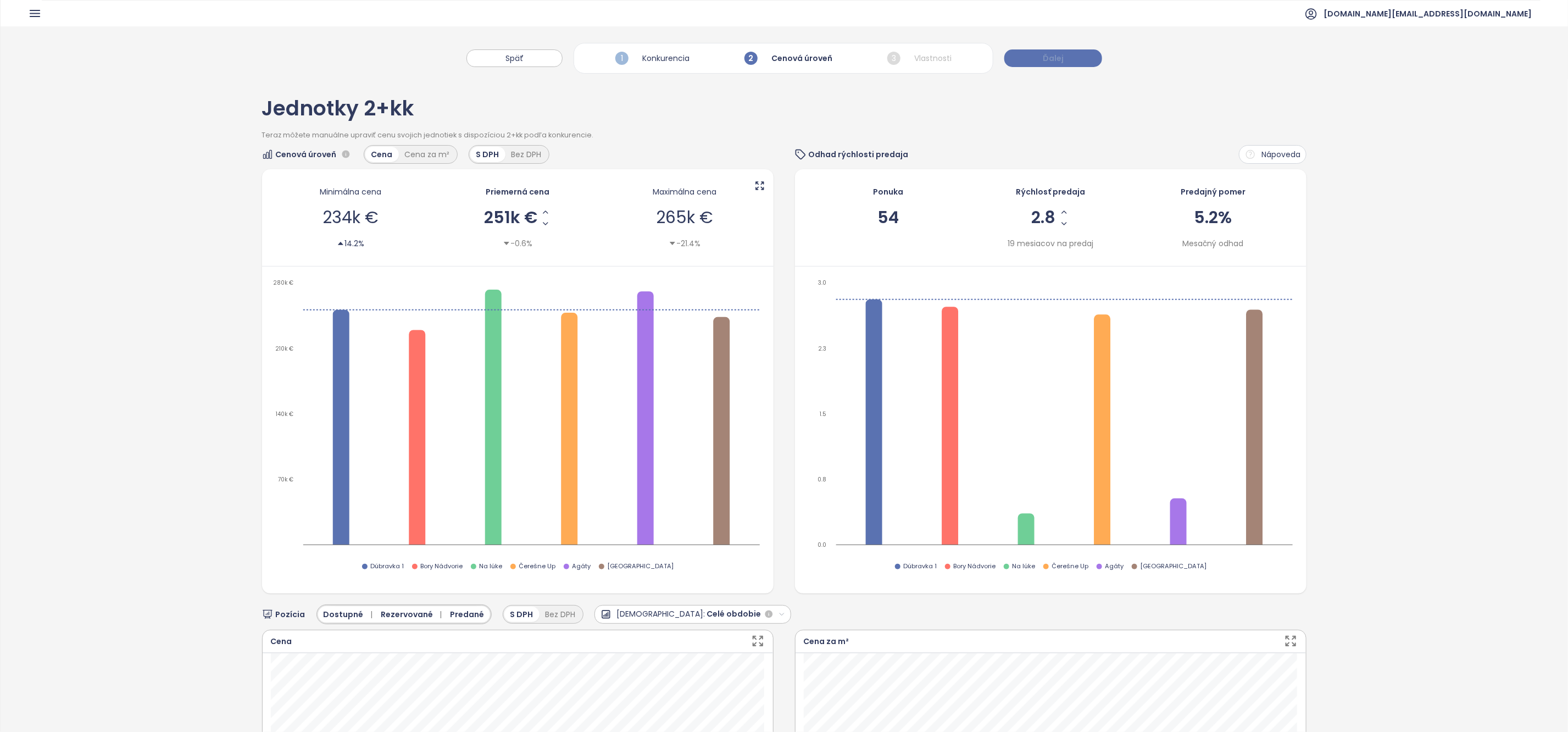
click at [1052, 59] on span "Ďalej" at bounding box center [1053, 58] width 21 height 12
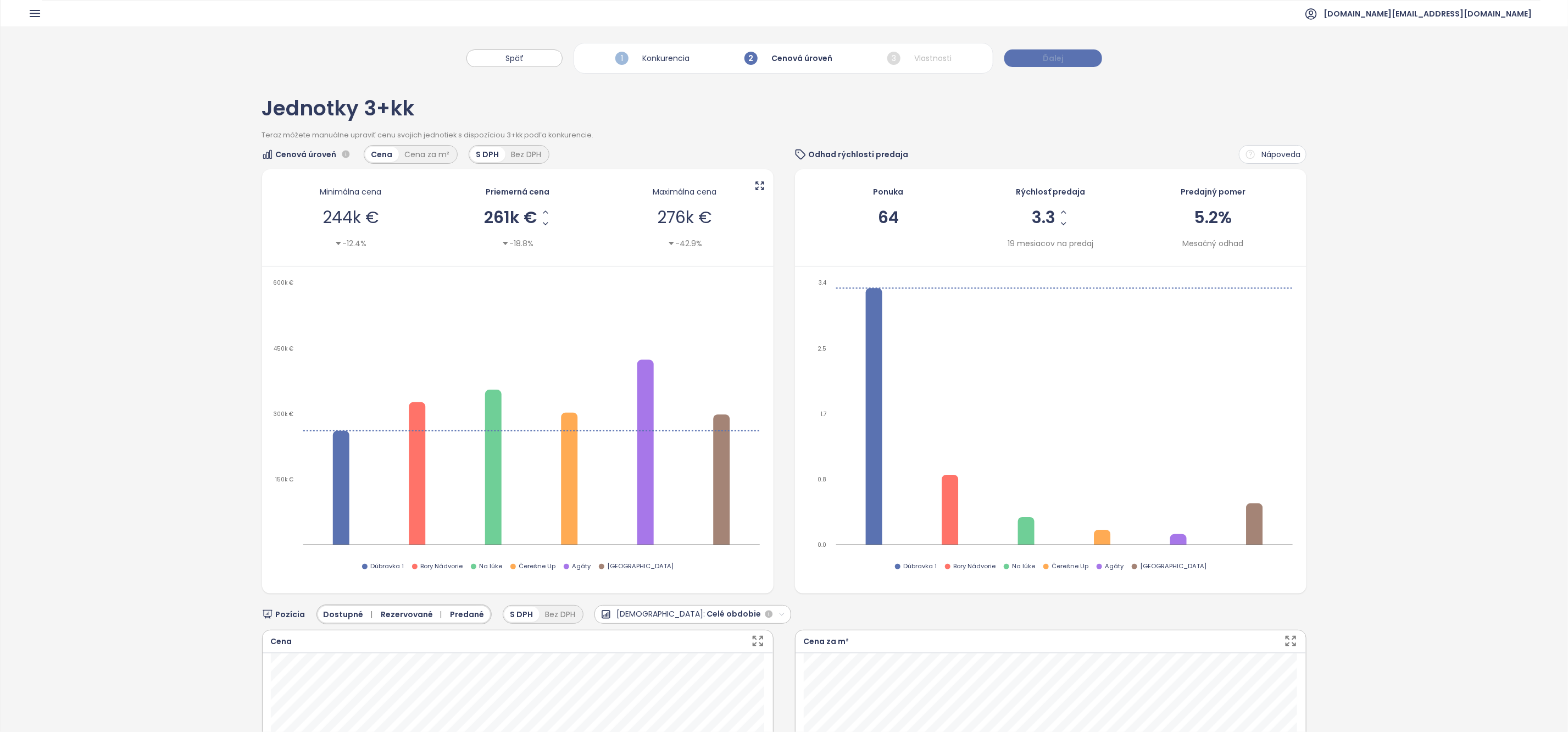
click at [1052, 58] on span "Ďalej" at bounding box center [1053, 58] width 21 height 12
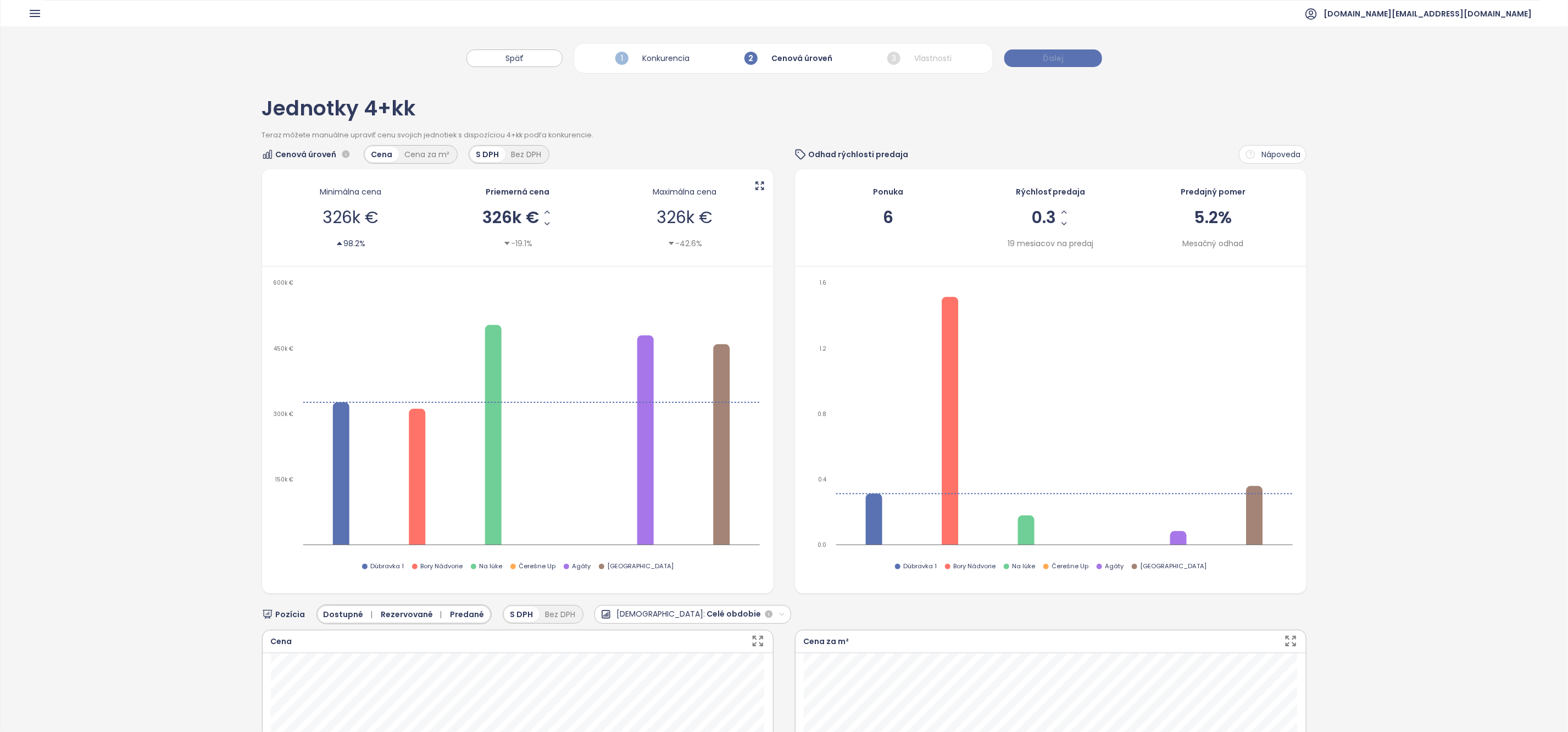
click at [1062, 65] on button "Ďalej" at bounding box center [1053, 58] width 98 height 17
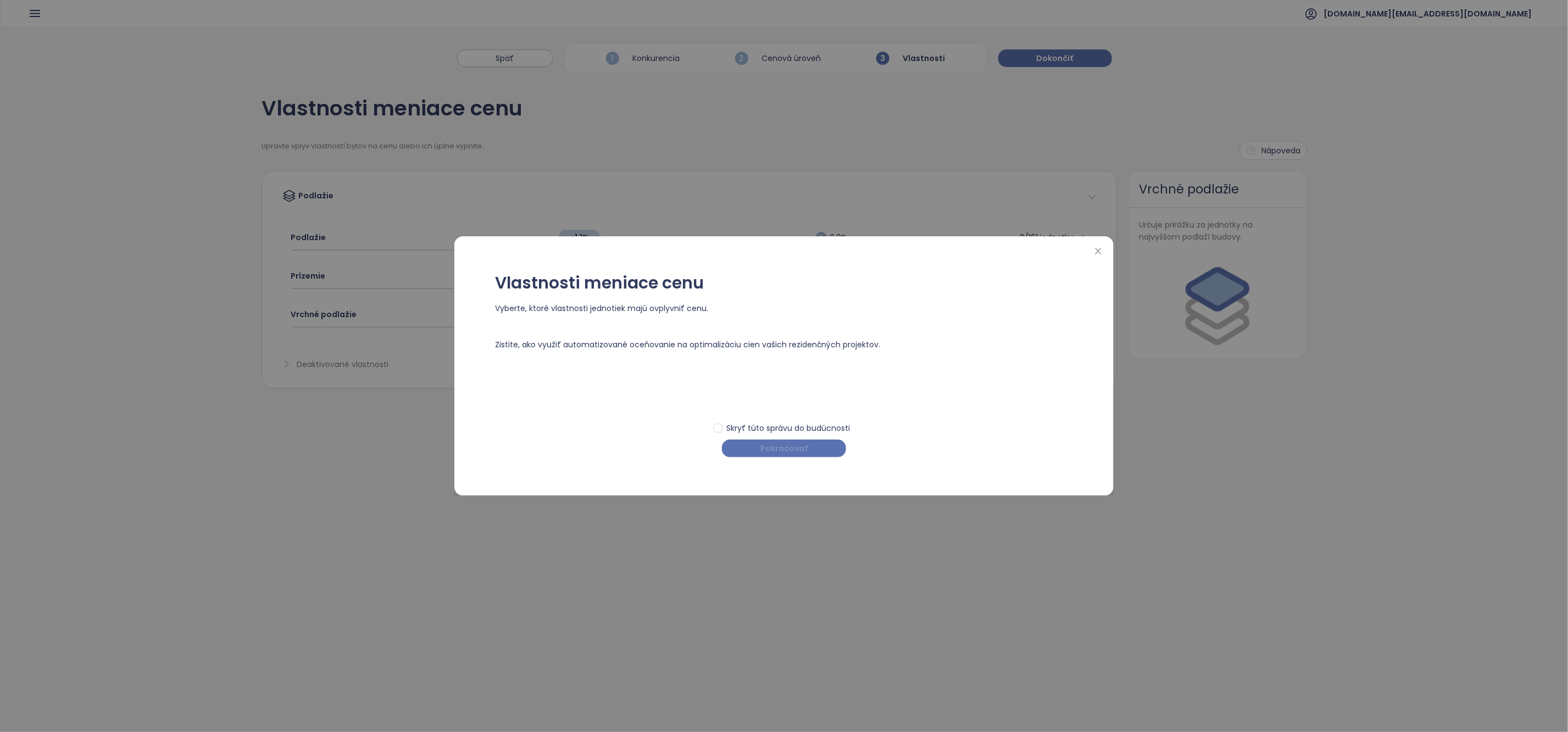
click at [797, 449] on span "Pokračovať" at bounding box center [784, 449] width 47 height 12
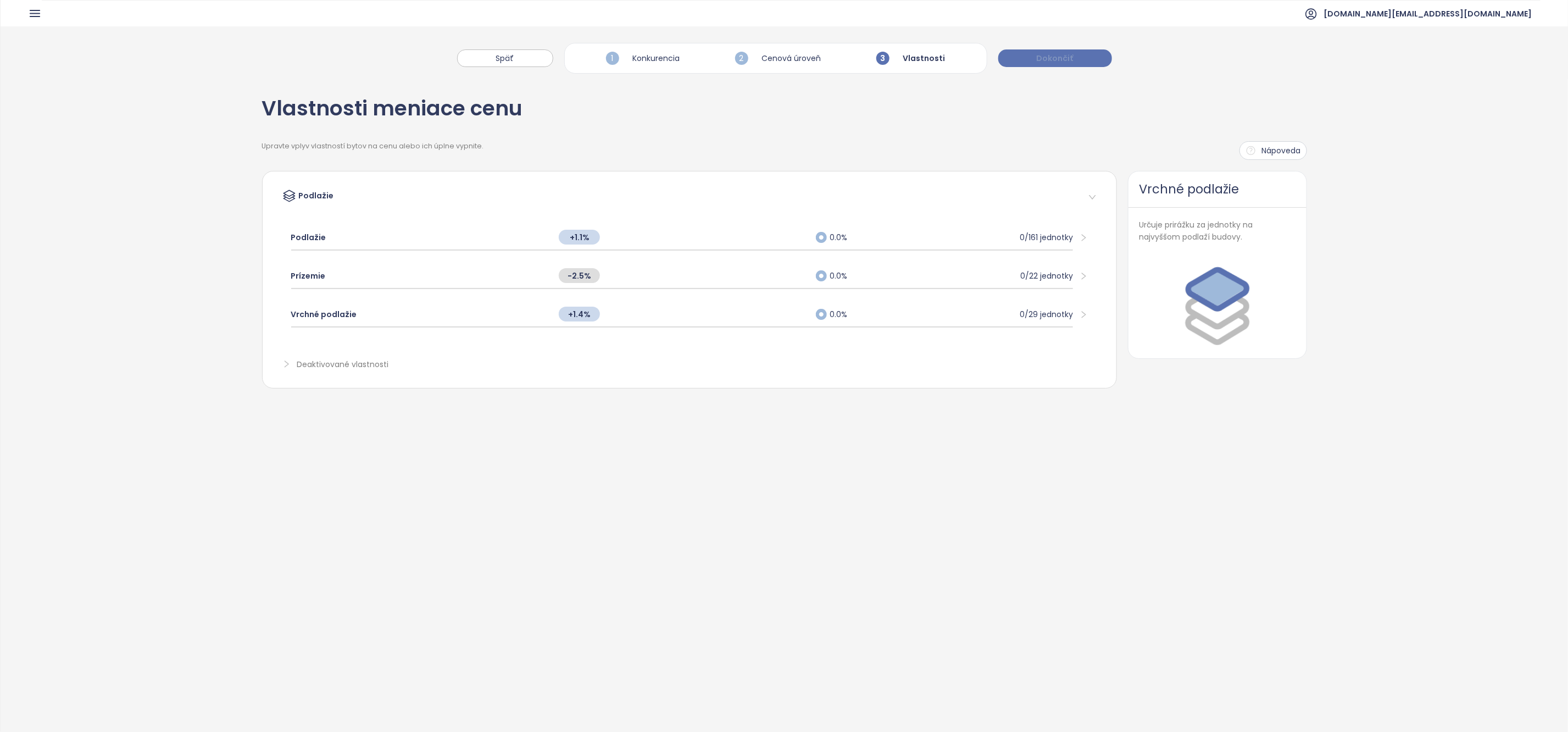
click at [1069, 65] on button "Dokončiť" at bounding box center [1054, 58] width 113 height 17
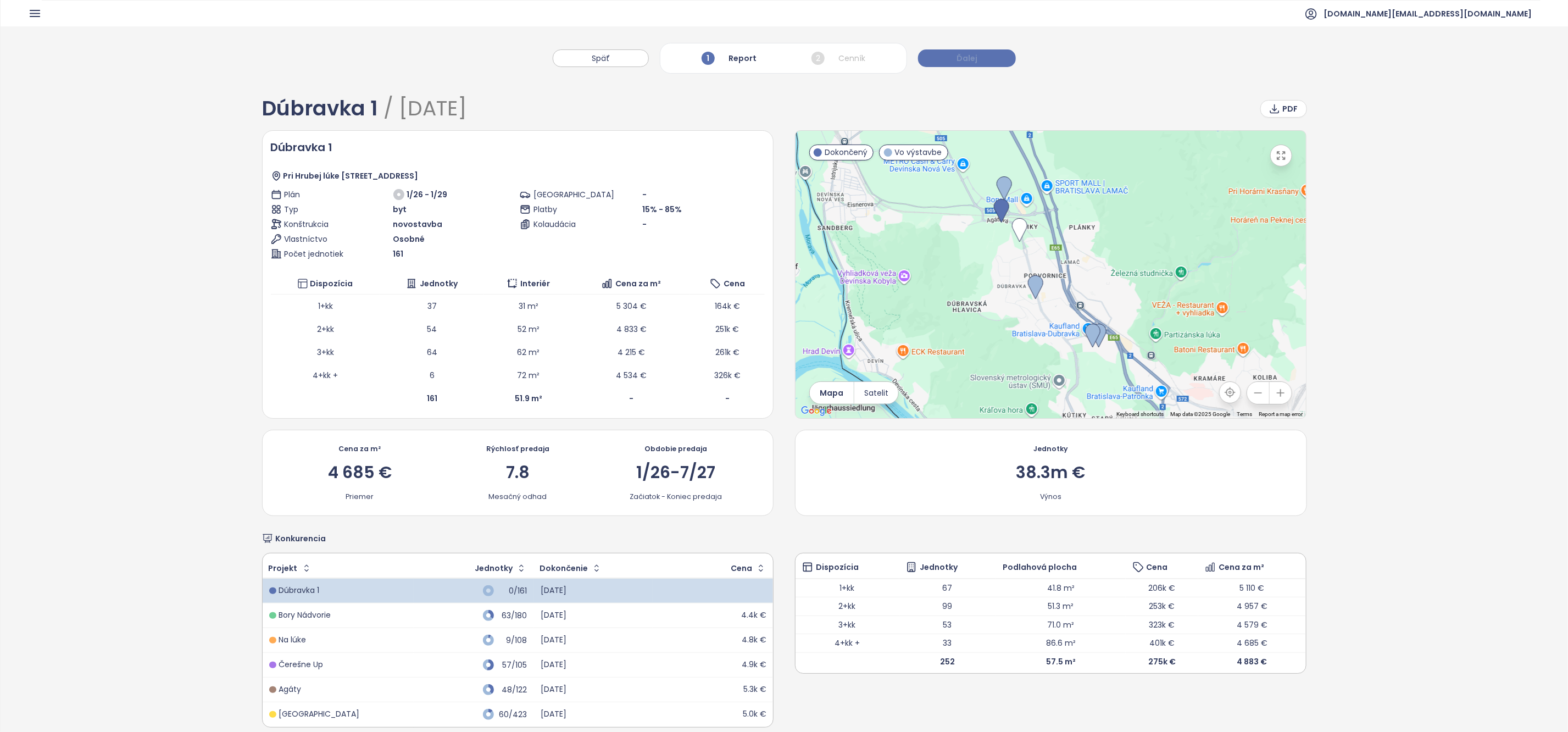
click at [1003, 52] on button "Ďalej" at bounding box center [967, 58] width 98 height 17
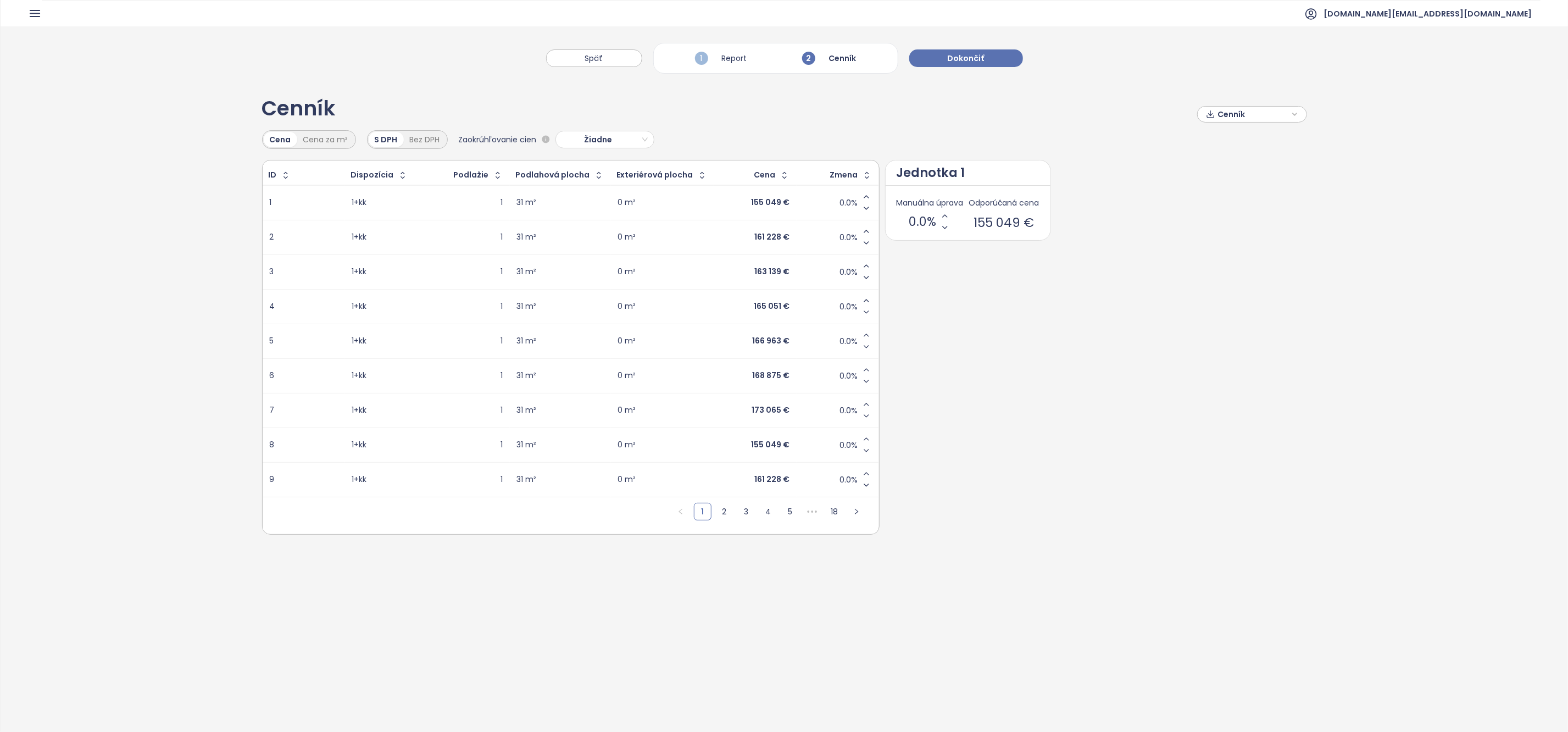
click at [1222, 111] on span "Cenník" at bounding box center [1253, 114] width 71 height 17
click at [862, 200] on icon "Increase value" at bounding box center [866, 196] width 9 height 9
click at [624, 141] on span "Žiadne" at bounding box center [603, 139] width 88 height 17
click at [597, 203] on div "Tisícky" at bounding box center [604, 197] width 94 height 17
click at [618, 145] on span "Žiadne" at bounding box center [603, 139] width 88 height 17
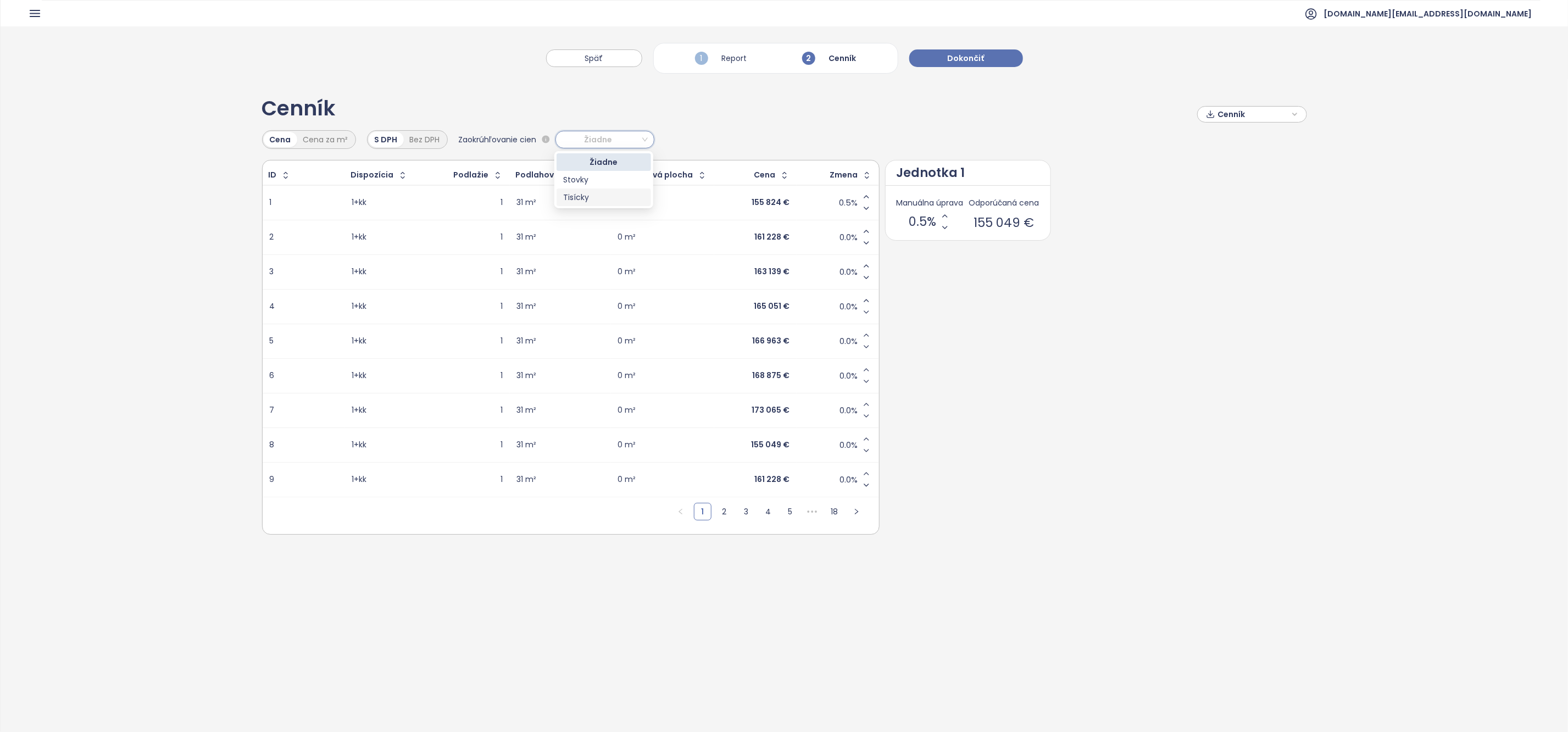
click at [612, 189] on div "Tisícky" at bounding box center [604, 197] width 94 height 17
click at [1220, 122] on span "Cenník" at bounding box center [1253, 114] width 71 height 17
click at [1104, 94] on div "Cenník Cenník XLSX Cena sa znižuje Stiahnuť Cena Cena za m² S DPH Bez DPH Zaokr…" at bounding box center [784, 316] width 1045 height 475
click at [982, 58] on span "Dokončiť" at bounding box center [965, 58] width 36 height 12
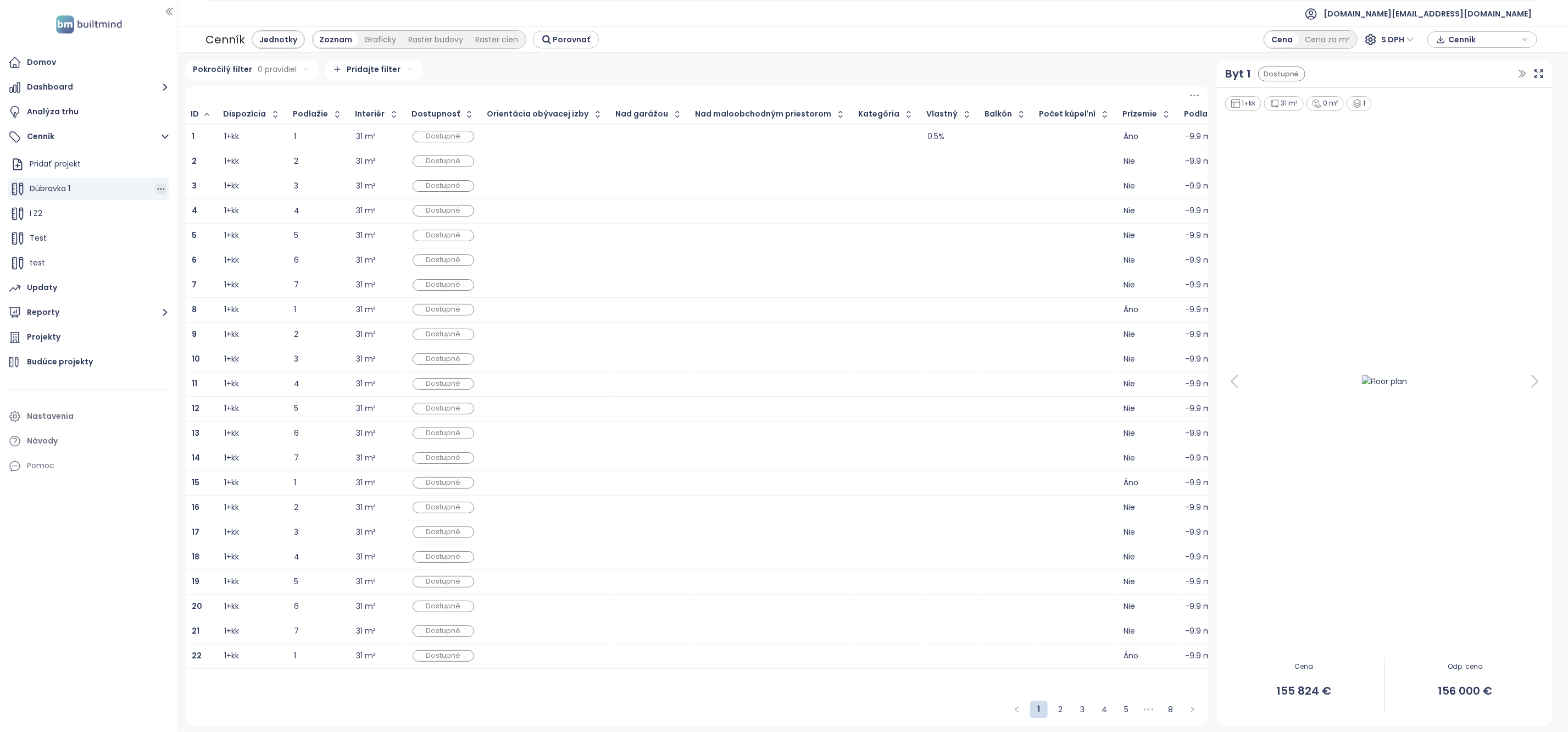
click at [158, 188] on icon "button" at bounding box center [161, 189] width 7 height 1
click at [204, 202] on button "Upraviť" at bounding box center [206, 206] width 63 height 14
click at [1179, 27] on div "Cenník Jednotky Zoznam Graficky Raster budovy Raster cien Porovnať Cena Cena za…" at bounding box center [873, 40] width 1390 height 27
